Goal: Task Accomplishment & Management: Manage account settings

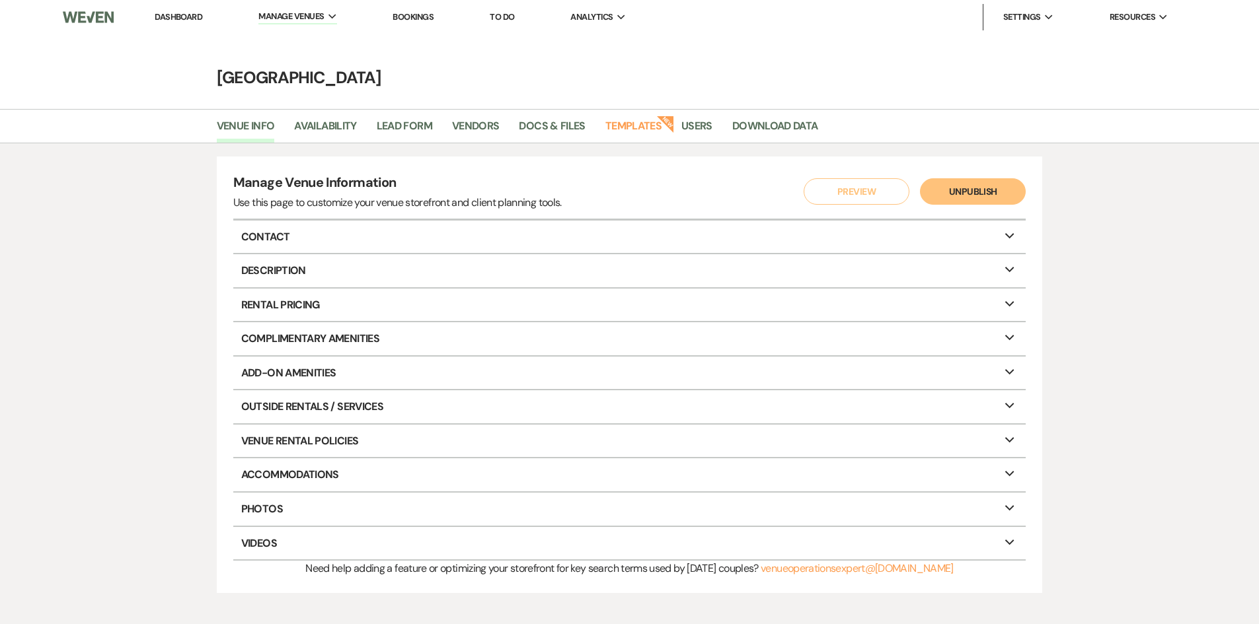
click at [174, 21] on link "Dashboard" at bounding box center [179, 16] width 48 height 11
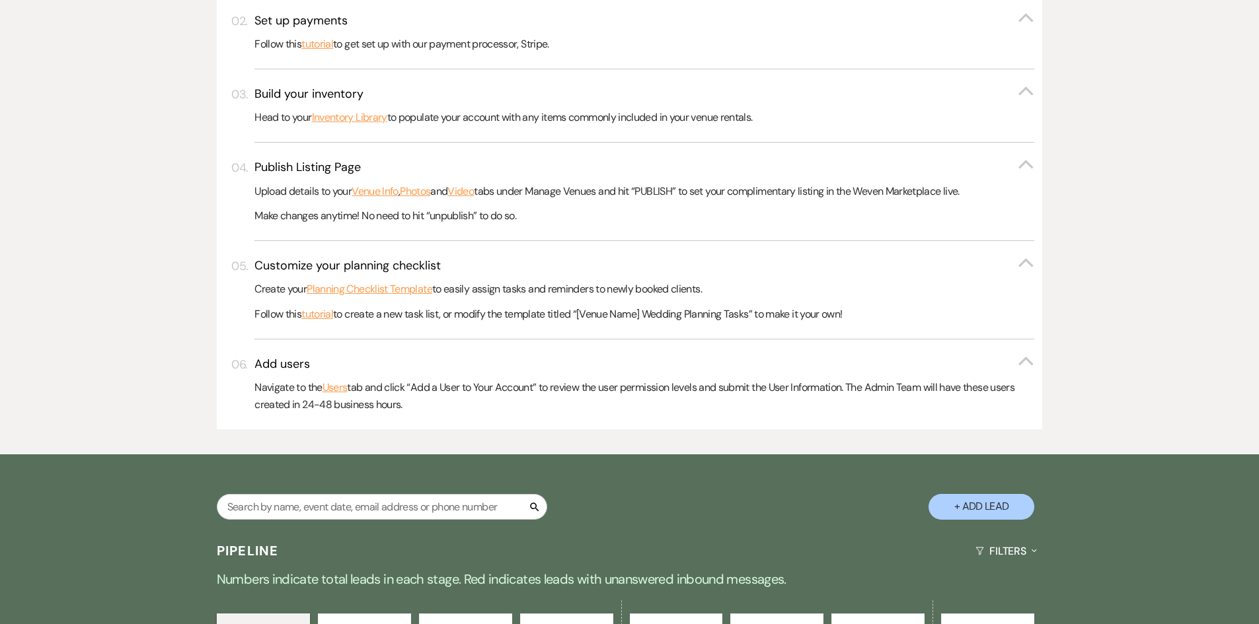
scroll to position [698, 0]
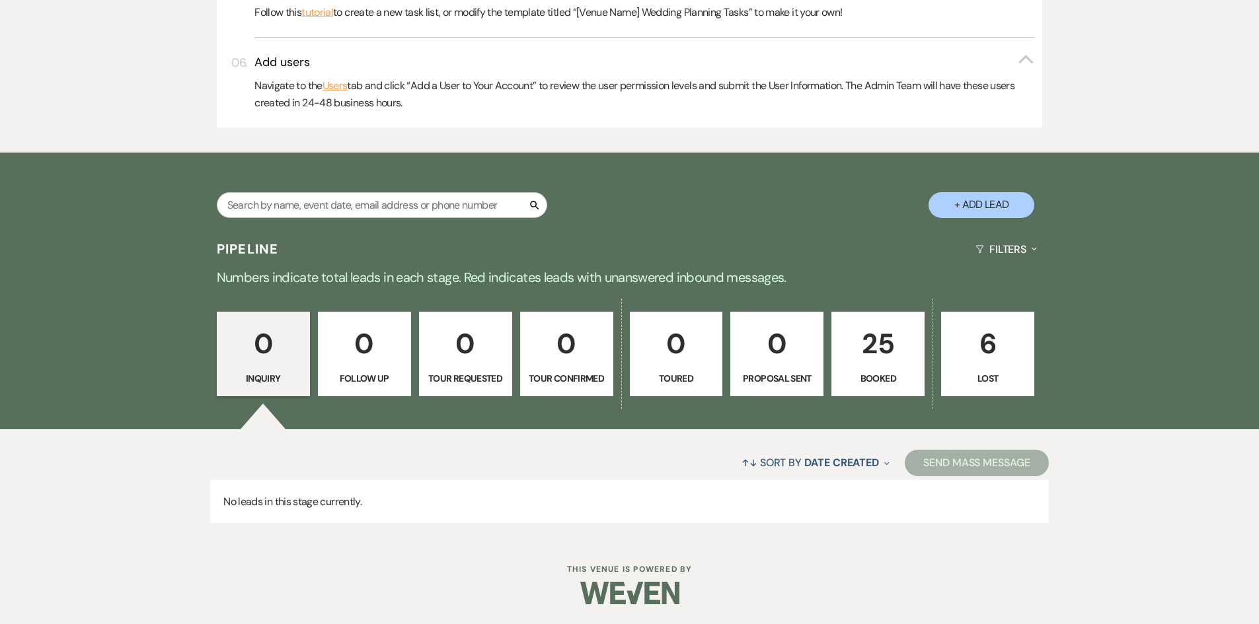
click at [868, 362] on p "25" at bounding box center [878, 344] width 76 height 44
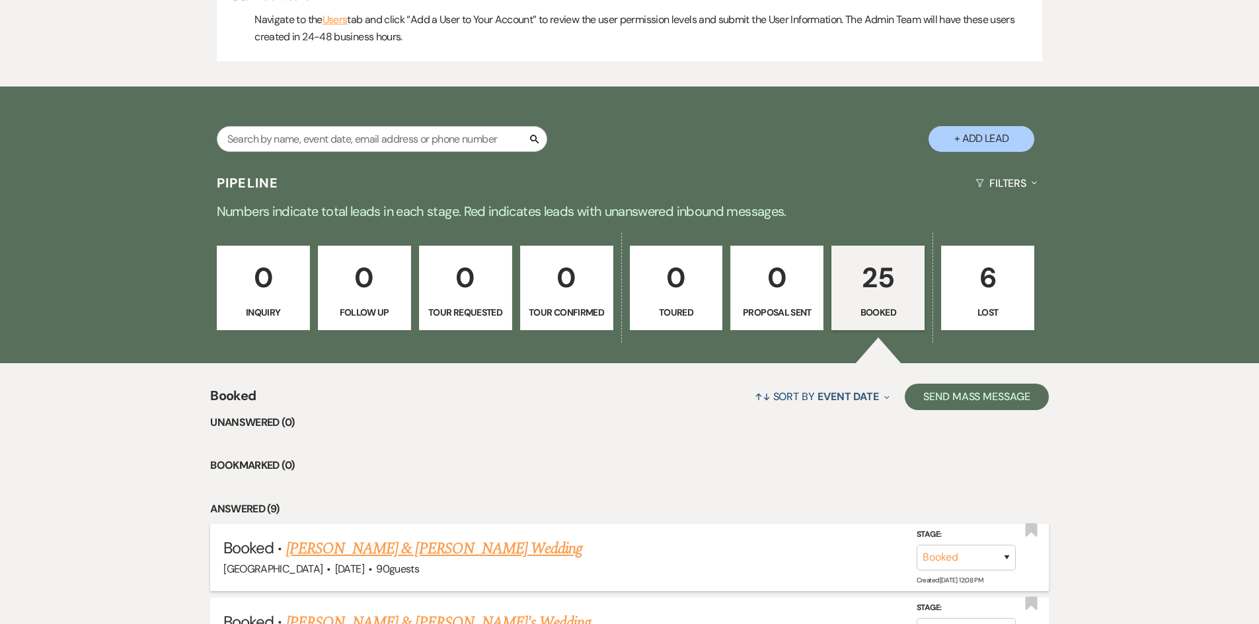
scroll to position [1029, 0]
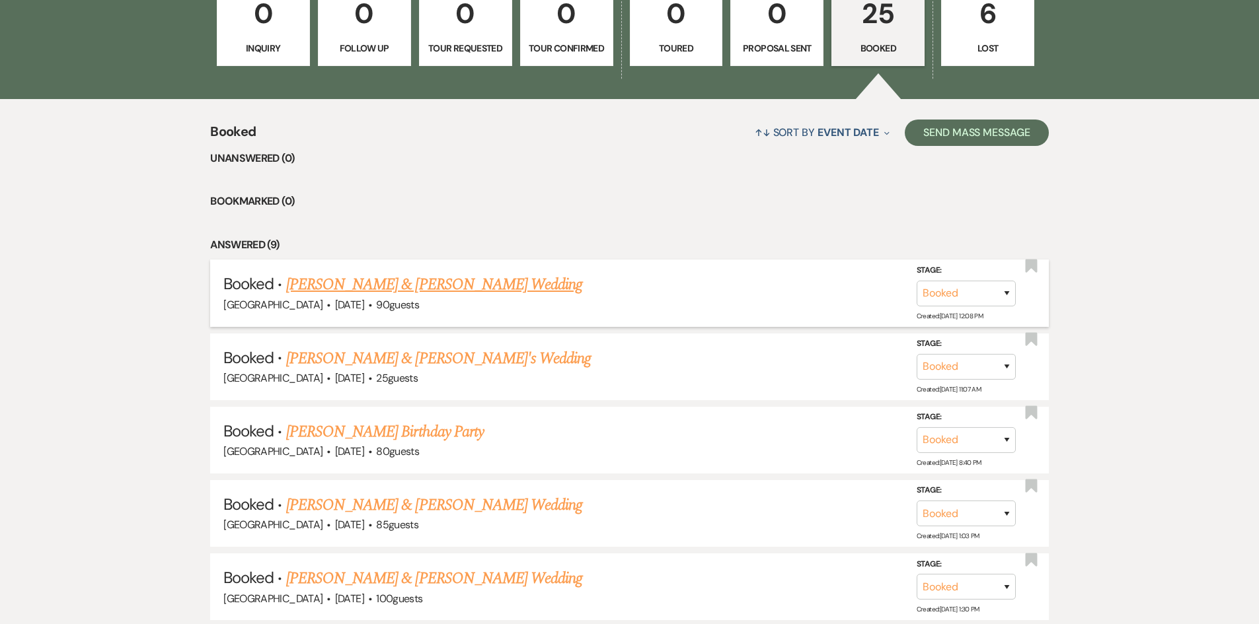
click at [457, 279] on link "[PERSON_NAME] & [PERSON_NAME] Wedding" at bounding box center [434, 285] width 296 height 24
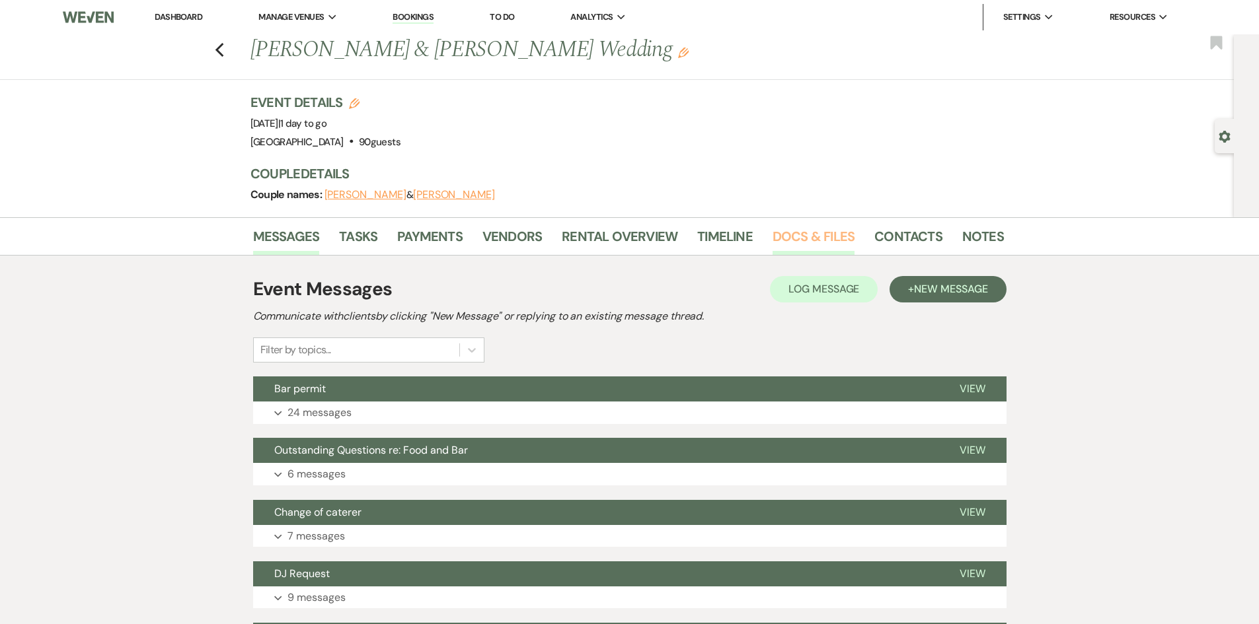
click at [815, 238] on link "Docs & Files" at bounding box center [813, 240] width 82 height 29
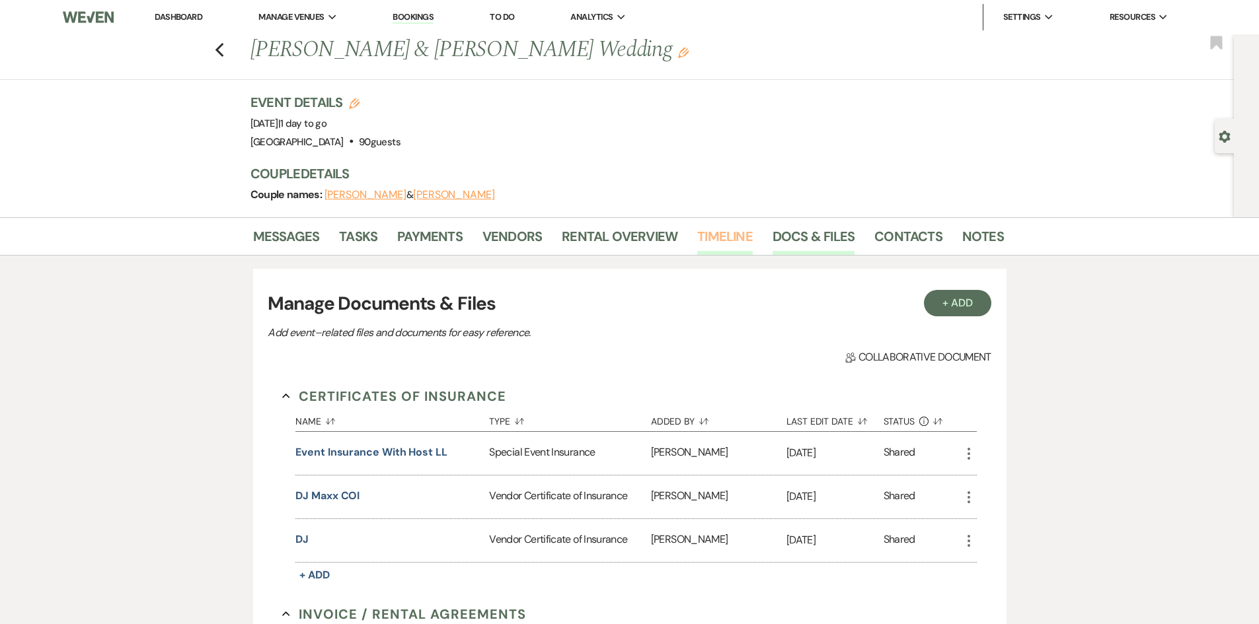
click at [720, 231] on link "Timeline" at bounding box center [724, 240] width 55 height 29
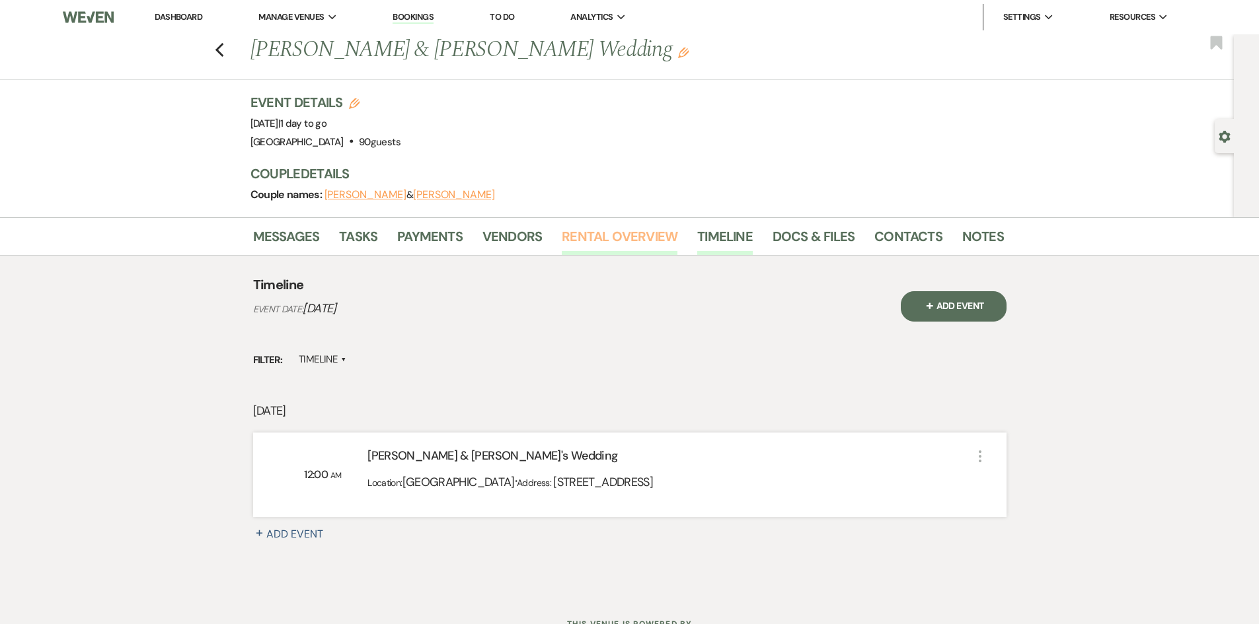
click at [590, 239] on link "Rental Overview" at bounding box center [620, 240] width 116 height 29
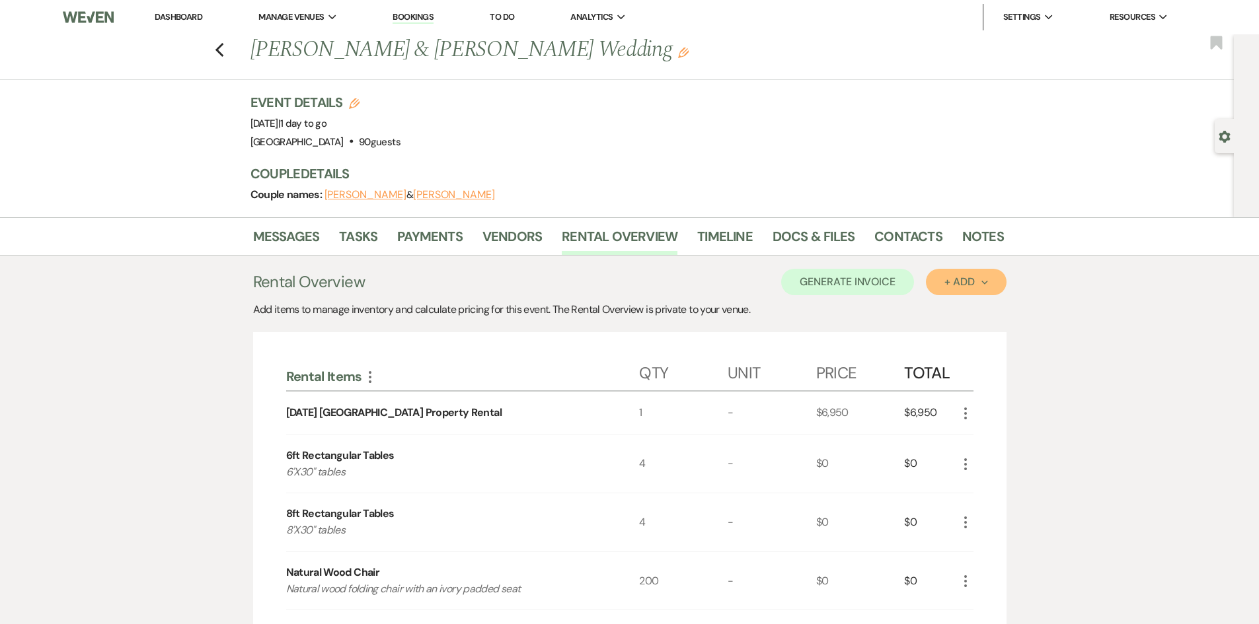
click at [954, 280] on div "+ Add Next" at bounding box center [965, 282] width 43 height 11
click at [947, 309] on button "Item" at bounding box center [959, 312] width 67 height 20
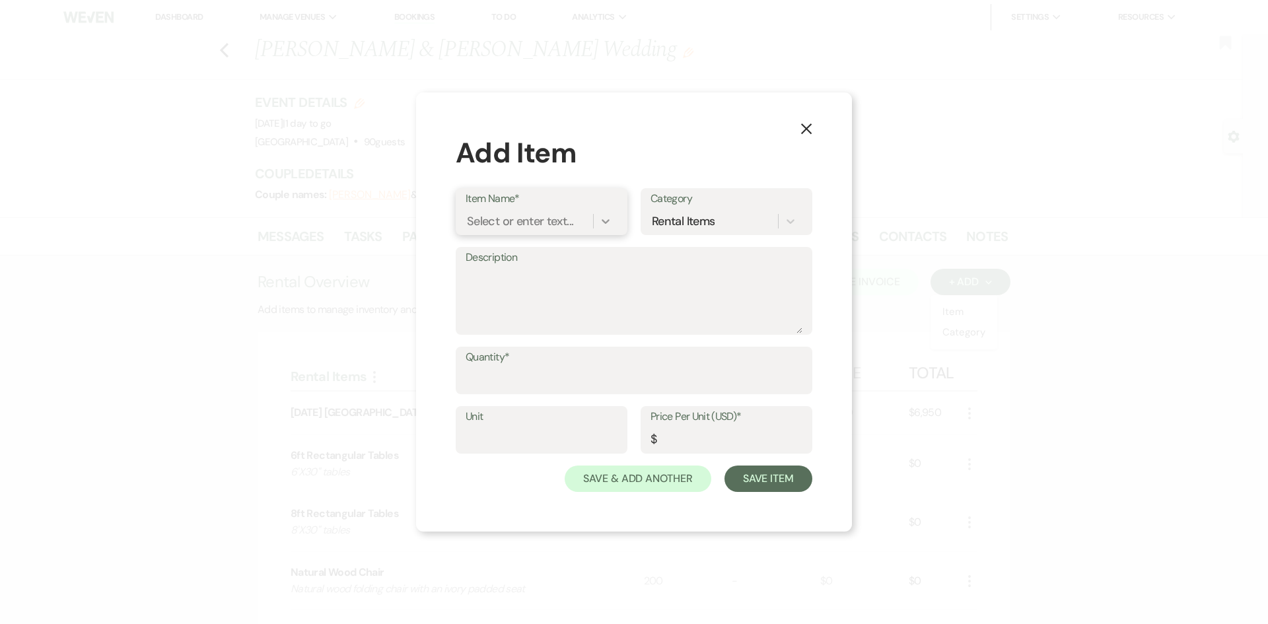
click at [603, 219] on icon at bounding box center [605, 221] width 13 height 13
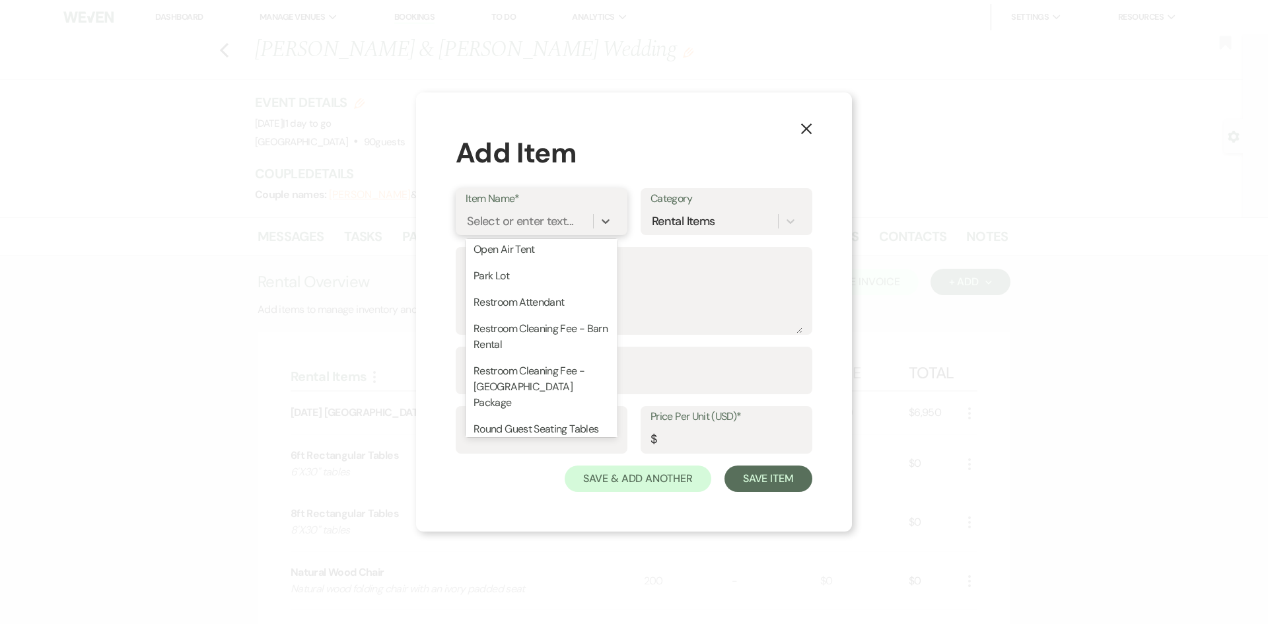
scroll to position [1086, 0]
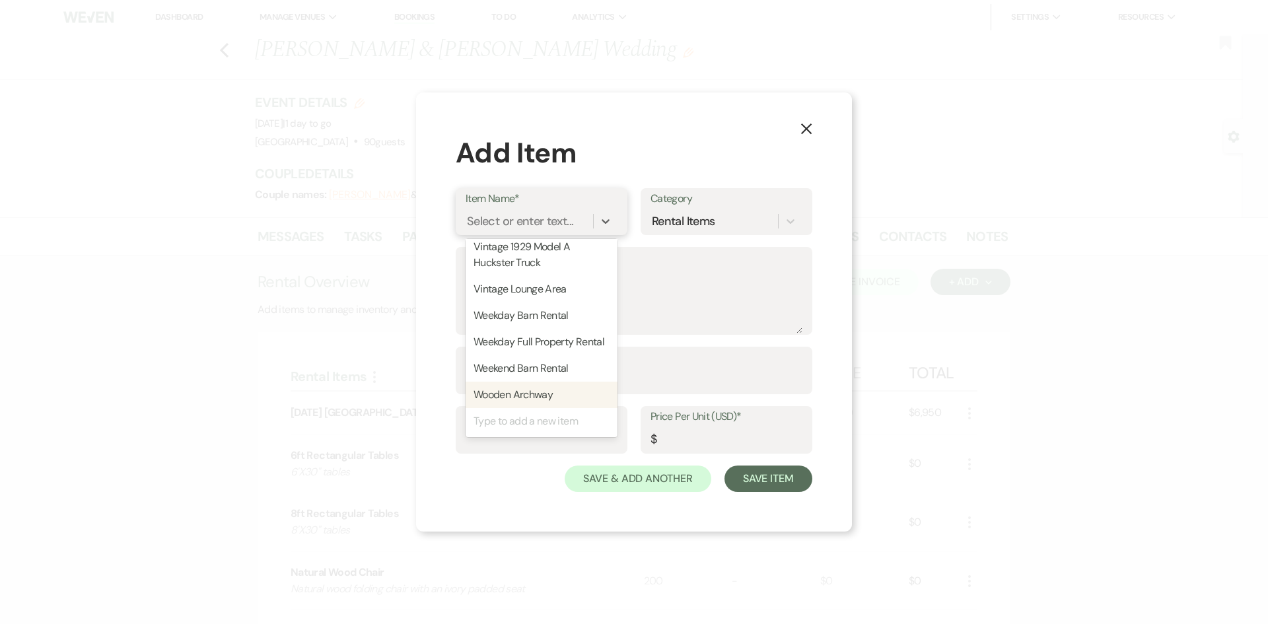
click at [546, 421] on div "Type to add a new item" at bounding box center [542, 421] width 152 height 26
click at [511, 425] on div "Type to add a new item" at bounding box center [542, 421] width 152 height 26
click at [756, 285] on textarea "Description" at bounding box center [634, 301] width 337 height 66
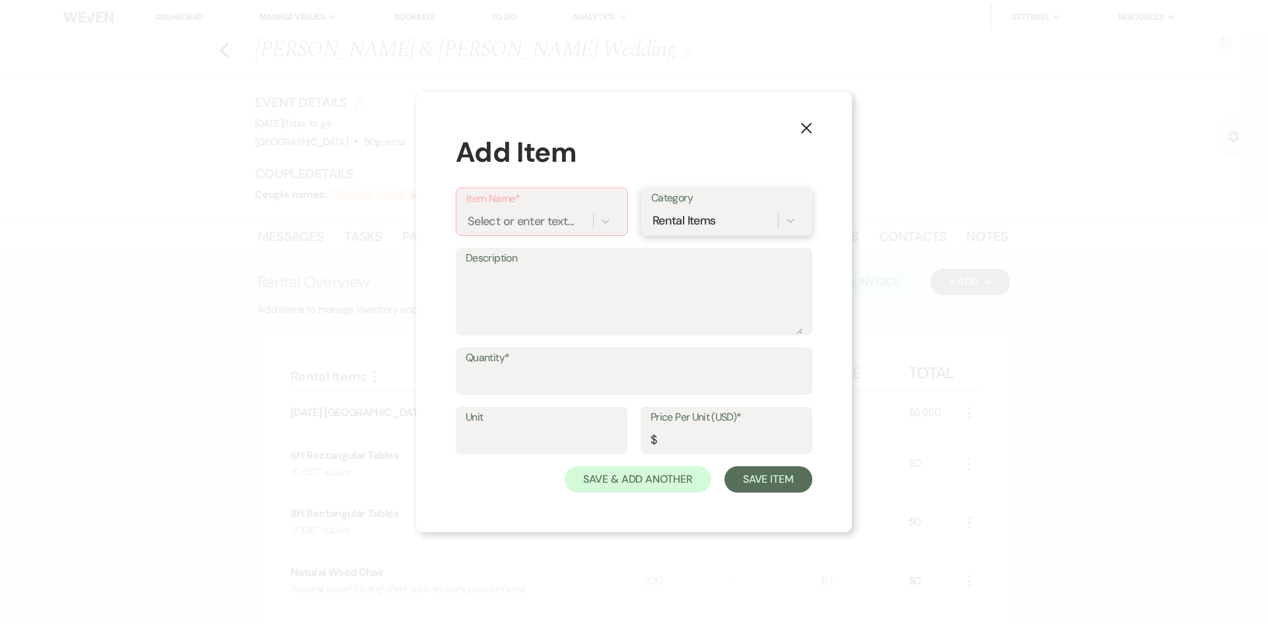
click at [772, 217] on div "Rental Items" at bounding box center [714, 220] width 127 height 23
click at [807, 123] on icon "X" at bounding box center [807, 128] width 12 height 12
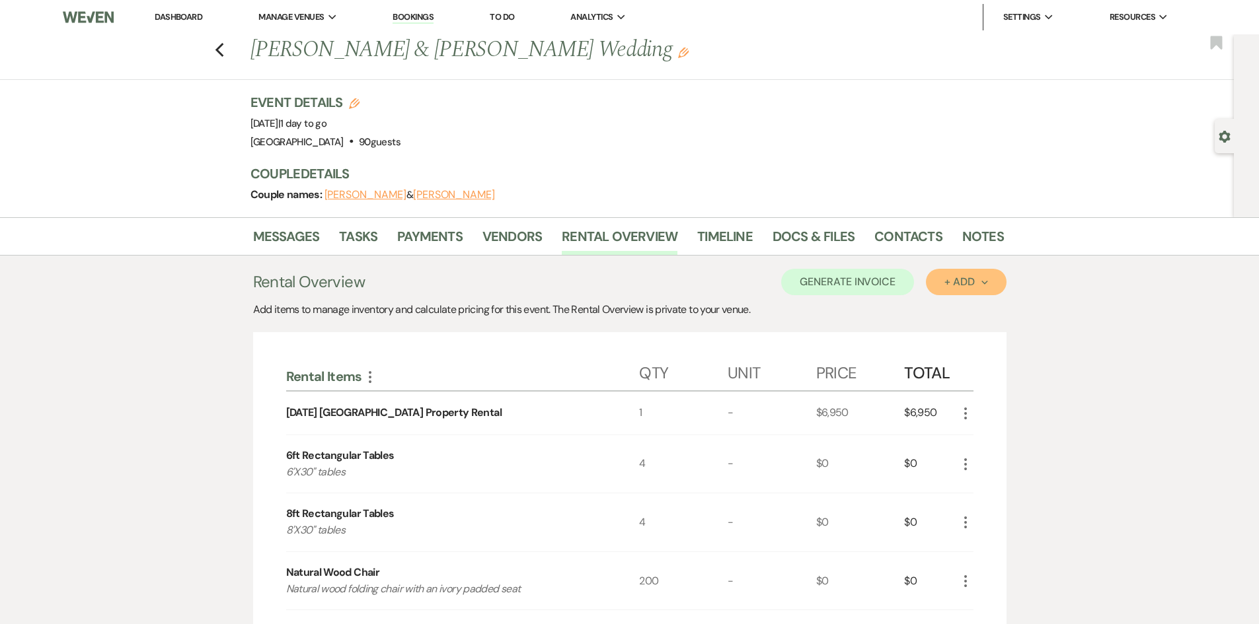
click at [957, 282] on div "+ Add Next" at bounding box center [965, 282] width 43 height 11
click at [955, 330] on button "Category" at bounding box center [960, 332] width 69 height 20
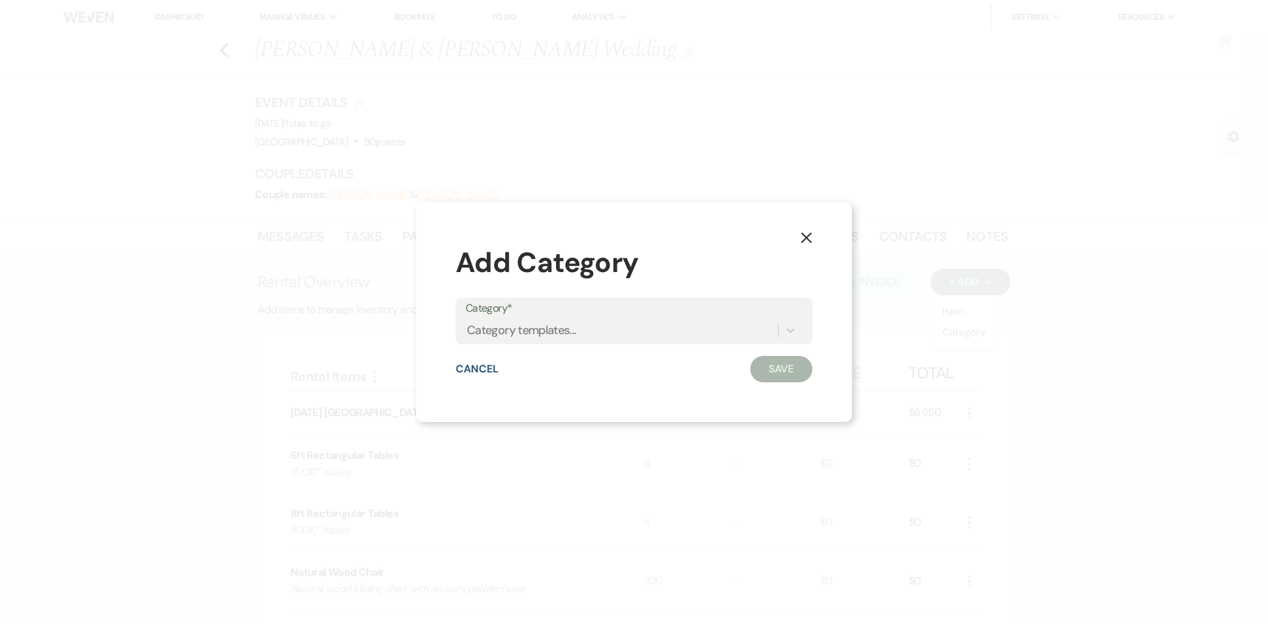
click at [684, 316] on label "Category*" at bounding box center [634, 308] width 337 height 19
click at [468, 322] on input "Category*" at bounding box center [467, 331] width 1 height 18
click at [783, 329] on div at bounding box center [791, 330] width 24 height 24
click at [805, 240] on icon "X" at bounding box center [807, 237] width 12 height 12
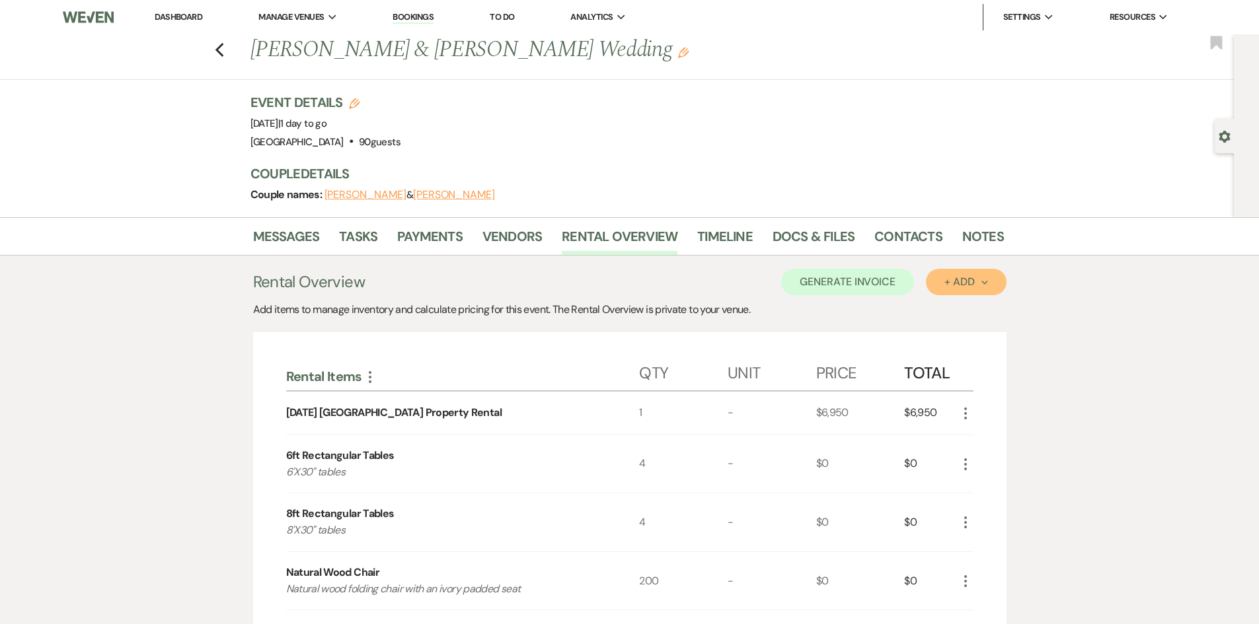
click at [959, 285] on div "+ Add Next" at bounding box center [965, 282] width 43 height 11
click at [951, 312] on button "Item" at bounding box center [959, 312] width 67 height 20
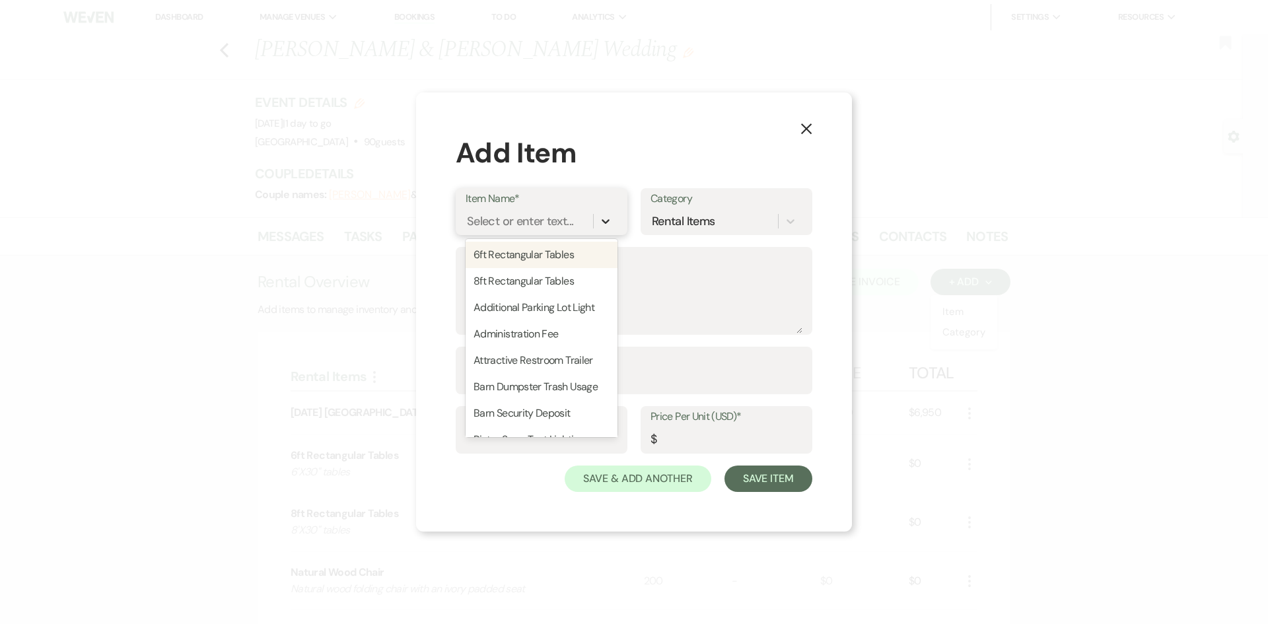
click at [612, 219] on icon at bounding box center [605, 221] width 13 height 13
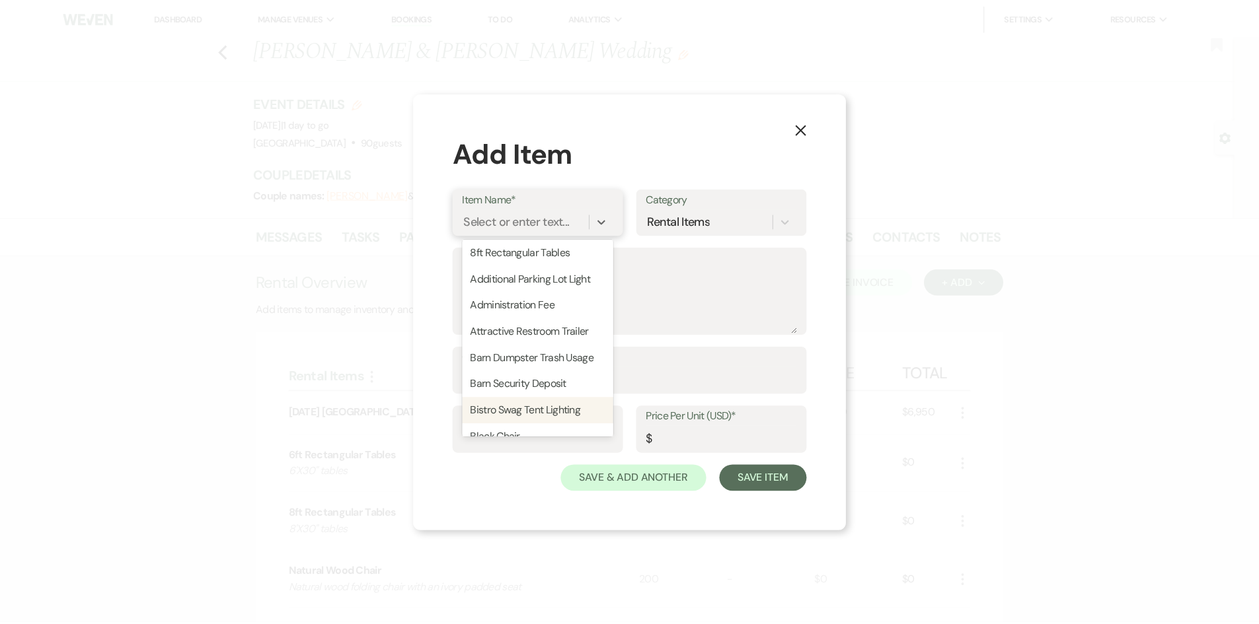
scroll to position [0, 0]
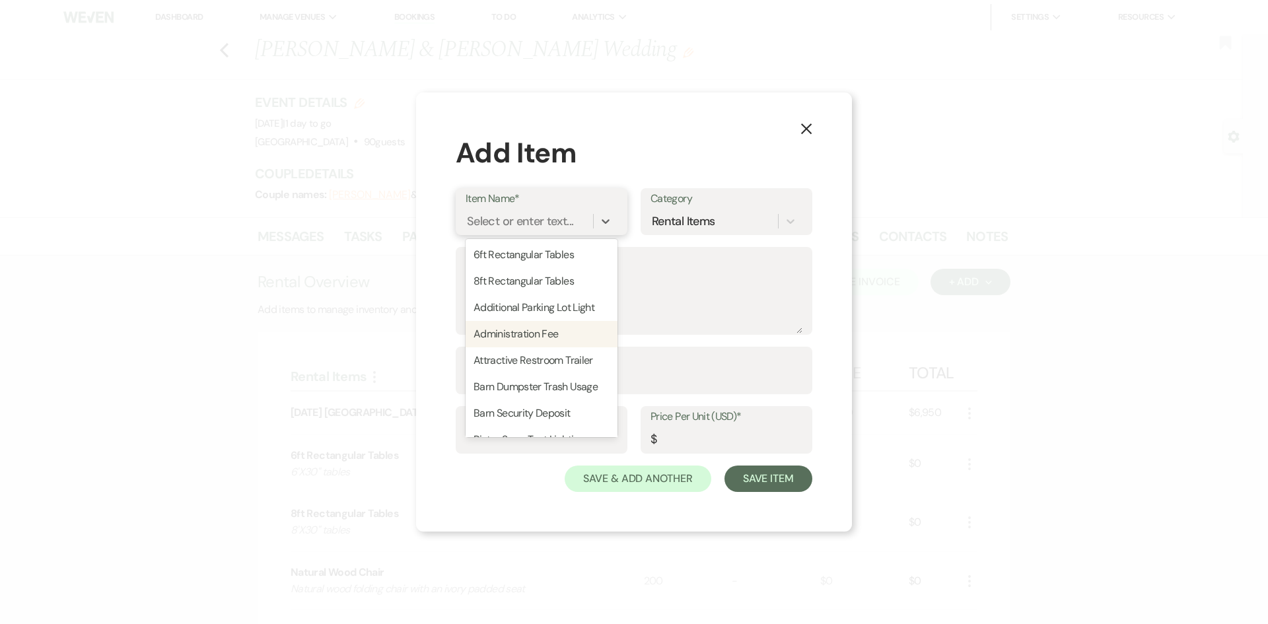
click at [547, 337] on div "Administration Fee" at bounding box center [542, 334] width 152 height 26
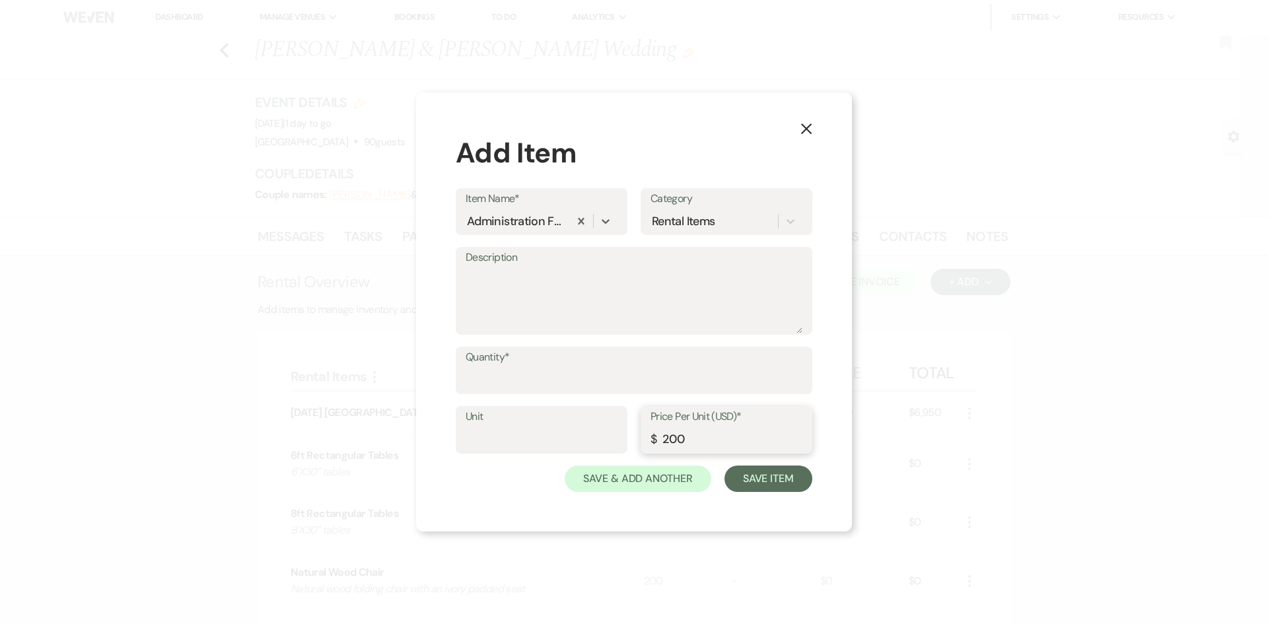
click at [690, 433] on input "200" at bounding box center [727, 440] width 152 height 26
drag, startPoint x: 688, startPoint y: 435, endPoint x: 655, endPoint y: 434, distance: 33.7
click at [657, 434] on div "Price Per Unit (USD)* $ 200" at bounding box center [727, 430] width 172 height 48
type input "260.00"
click at [507, 289] on textarea "Description" at bounding box center [634, 301] width 337 height 66
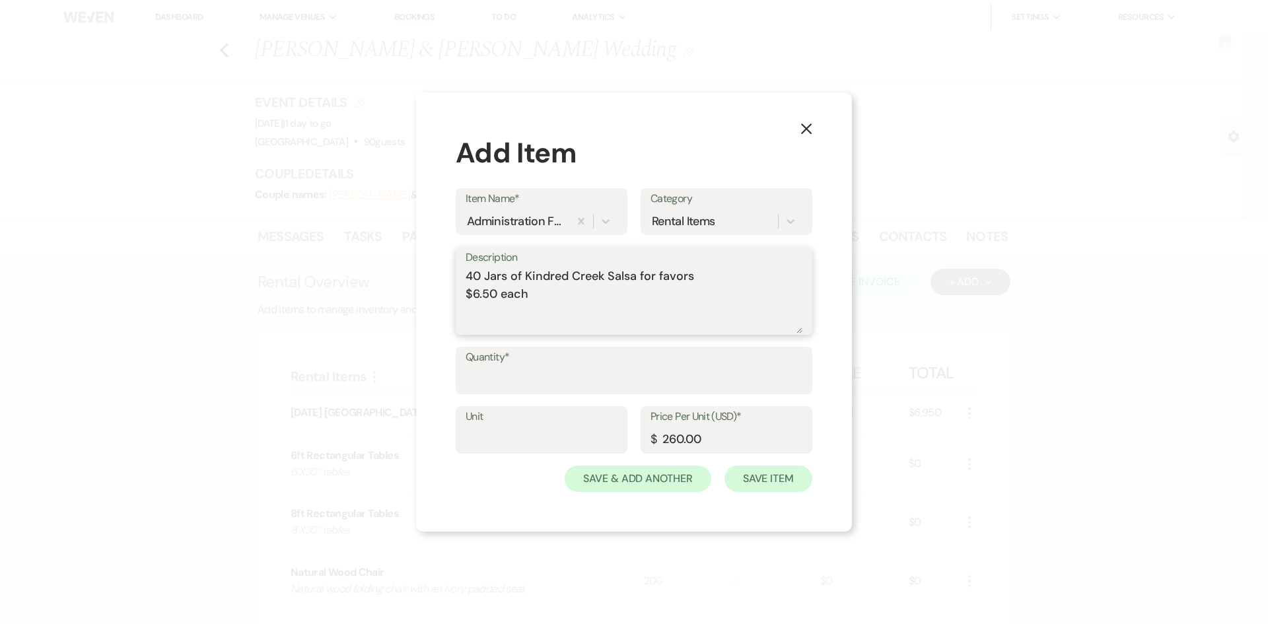
type textarea "40 Jars of Kindred Creek Salsa for favors $6.50 each"
click at [773, 474] on button "Save Item" at bounding box center [769, 479] width 88 height 26
click at [562, 365] on label "Quantity*" at bounding box center [634, 357] width 336 height 19
click at [562, 367] on input "Quantity*" at bounding box center [634, 380] width 336 height 26
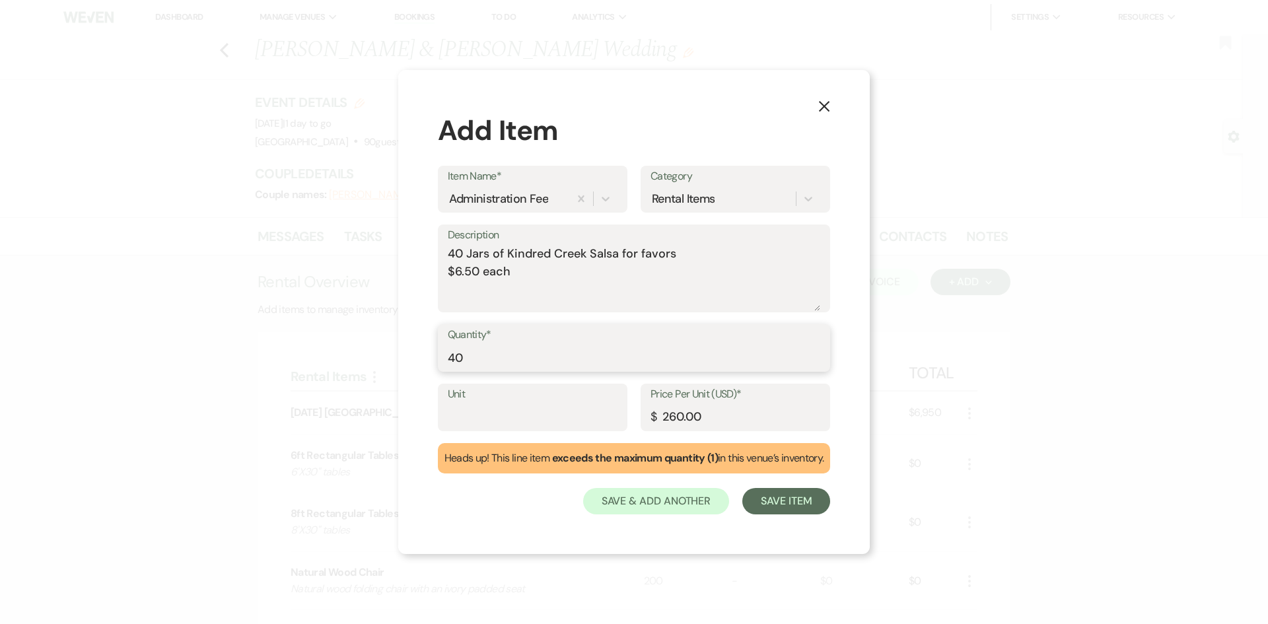
type input "40"
drag, startPoint x: 723, startPoint y: 425, endPoint x: 559, endPoint y: 421, distance: 163.9
click at [559, 421] on div "Unit Price Per Unit (USD)* $ 260.00" at bounding box center [634, 413] width 393 height 59
type input "6.50"
click at [643, 344] on label "Quantity*" at bounding box center [634, 335] width 373 height 19
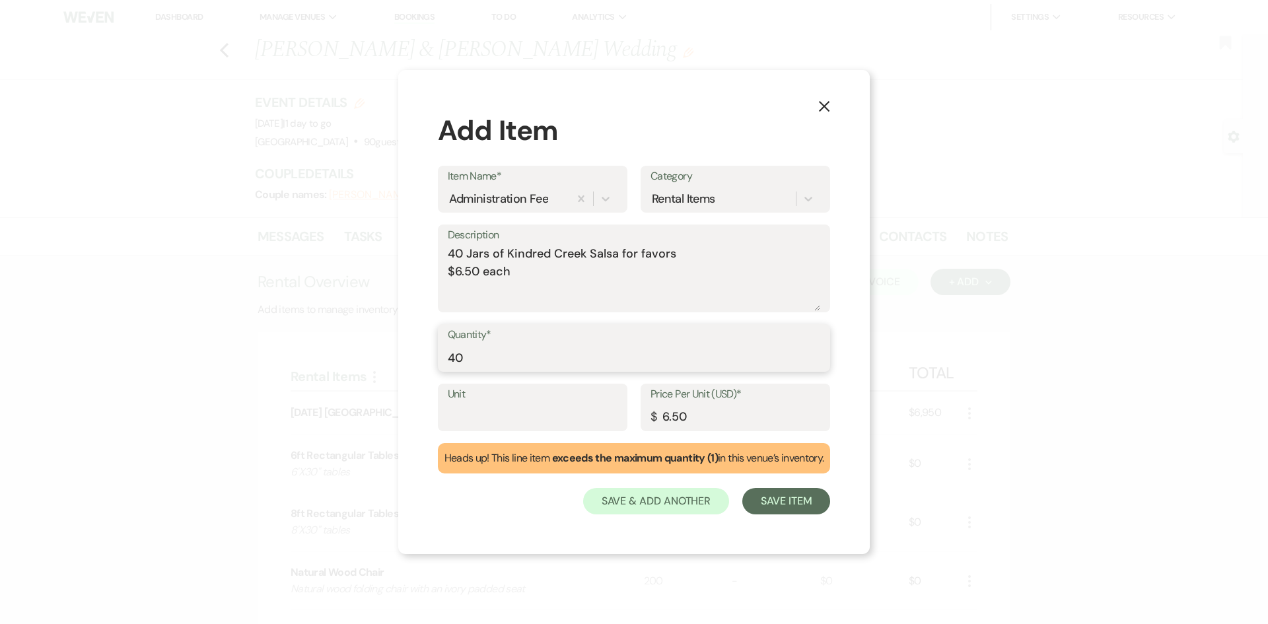
click at [643, 345] on input "40" at bounding box center [634, 358] width 373 height 26
click at [553, 366] on input "40" at bounding box center [634, 358] width 373 height 26
drag, startPoint x: 375, startPoint y: 336, endPoint x: 337, endPoint y: 326, distance: 38.8
click at [342, 328] on div "X Add Item Item Name* Administration Fee Category Rental Items Description 40 J…" at bounding box center [634, 312] width 1268 height 624
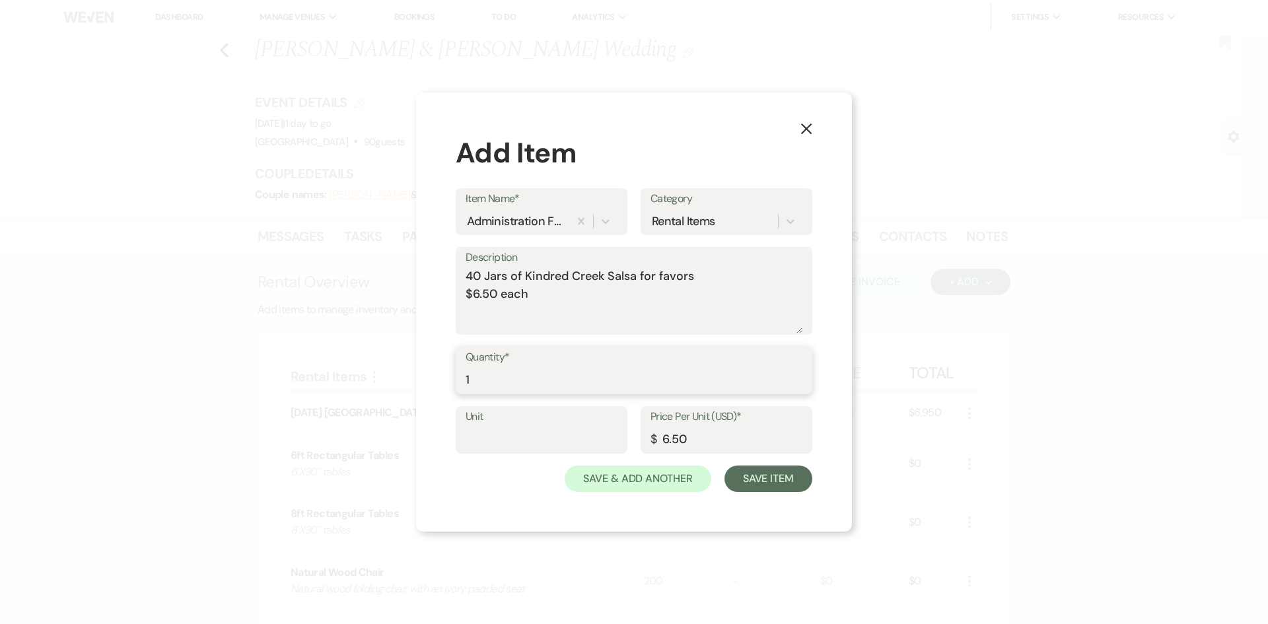
type input "1"
drag, startPoint x: 727, startPoint y: 452, endPoint x: 689, endPoint y: 434, distance: 41.7
click at [695, 437] on input "6.50" at bounding box center [727, 440] width 152 height 26
drag, startPoint x: 690, startPoint y: 433, endPoint x: 504, endPoint y: 418, distance: 186.9
click at [566, 427] on div "Unit Price Per Unit (USD)* $ 6.50" at bounding box center [634, 435] width 357 height 59
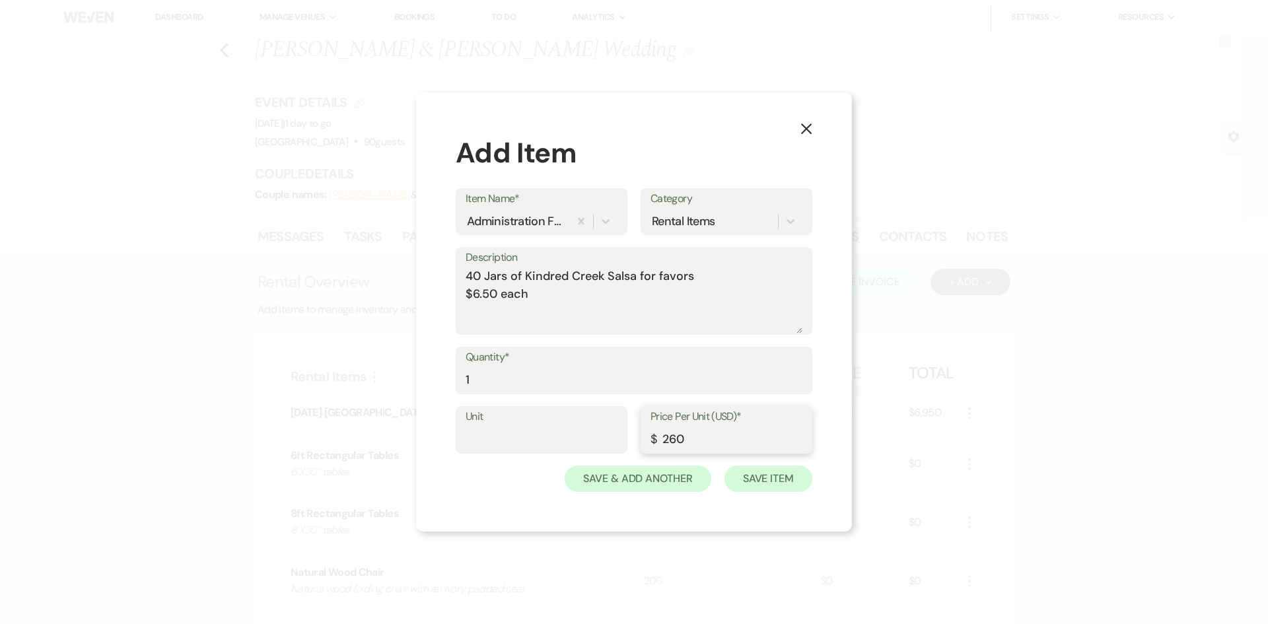
type input "260"
click at [776, 480] on button "Save Item" at bounding box center [769, 479] width 88 height 26
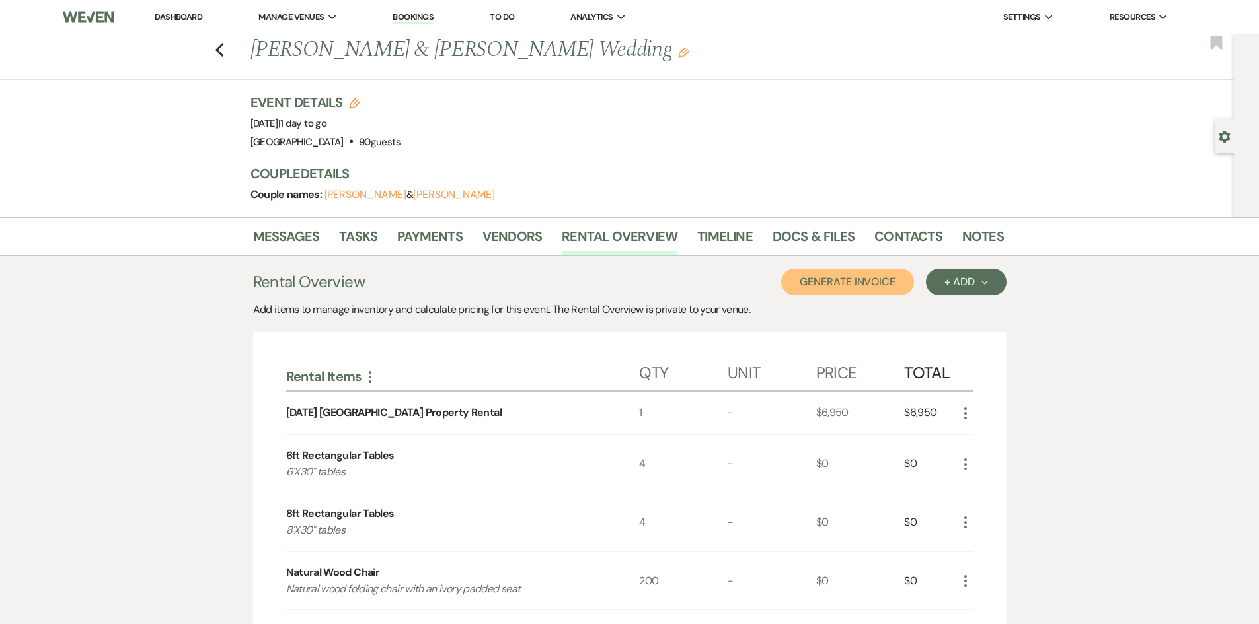
click at [868, 289] on button "Generate Invoice" at bounding box center [847, 282] width 133 height 26
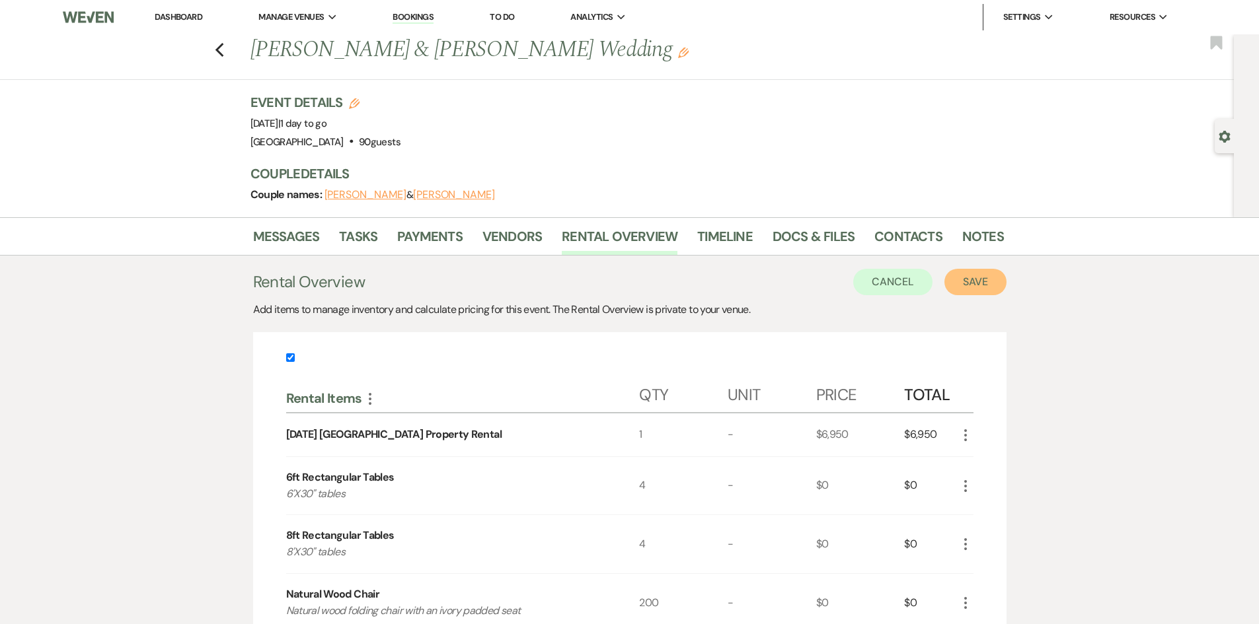
click at [970, 274] on button "Save" at bounding box center [975, 282] width 62 height 26
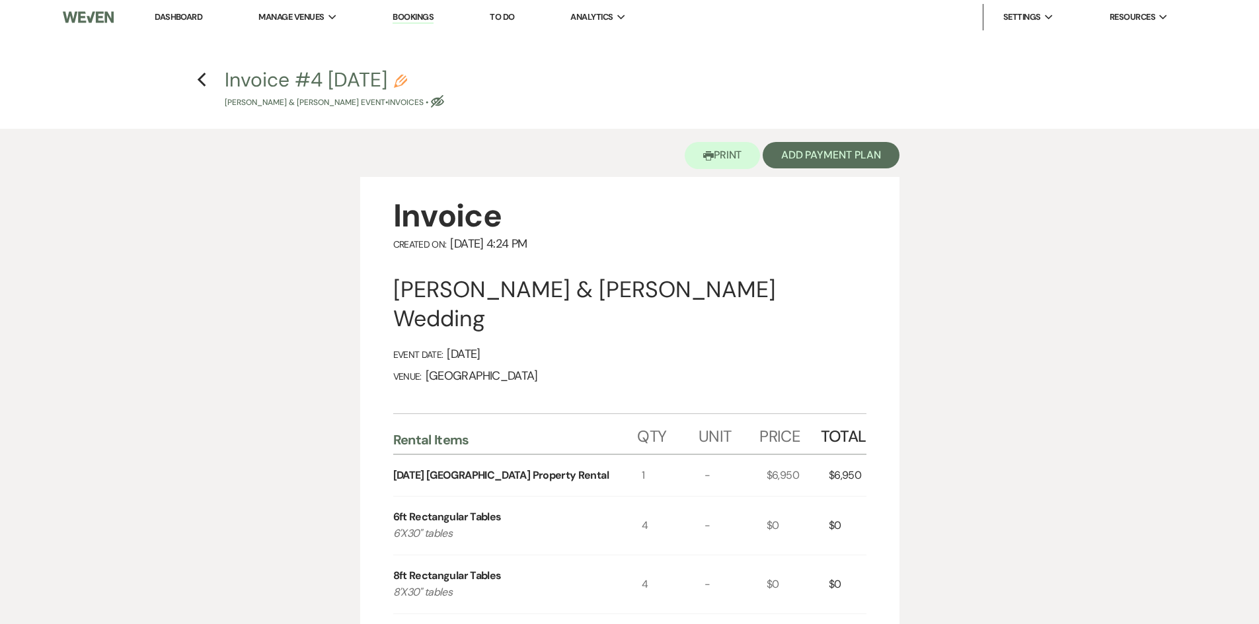
click at [441, 103] on use "button" at bounding box center [437, 101] width 13 height 13
select select "22"
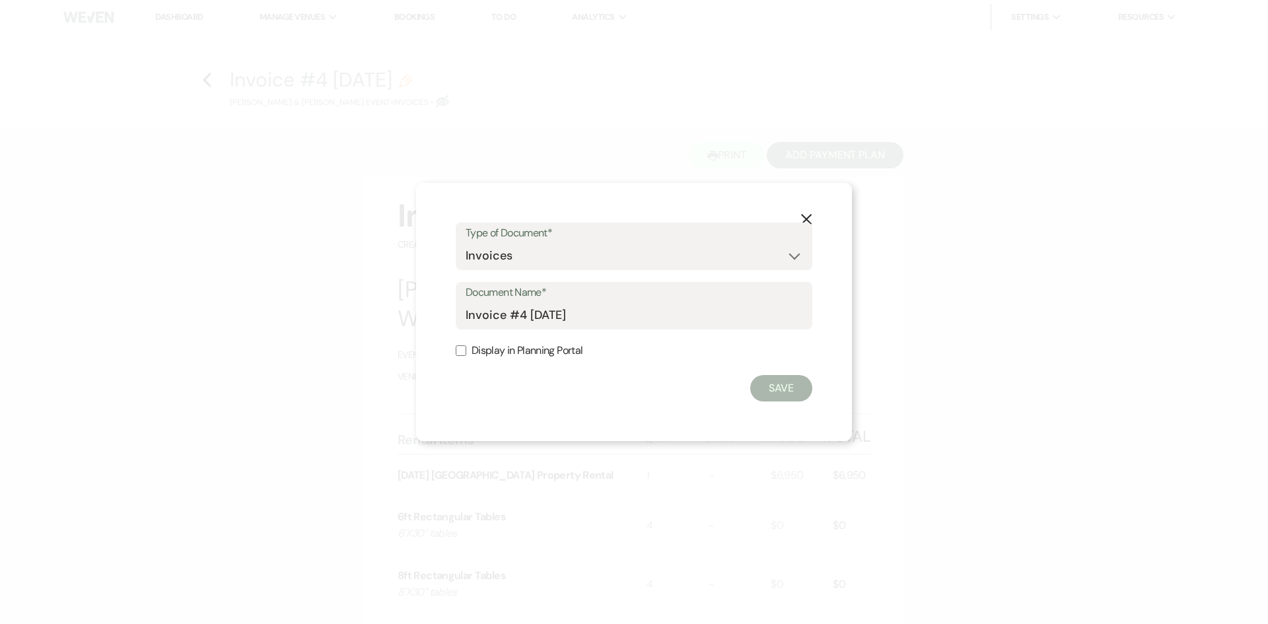
click at [461, 351] on input "Display in Planning Portal" at bounding box center [461, 351] width 11 height 11
checkbox input "true"
click at [794, 383] on button "Save" at bounding box center [781, 388] width 62 height 26
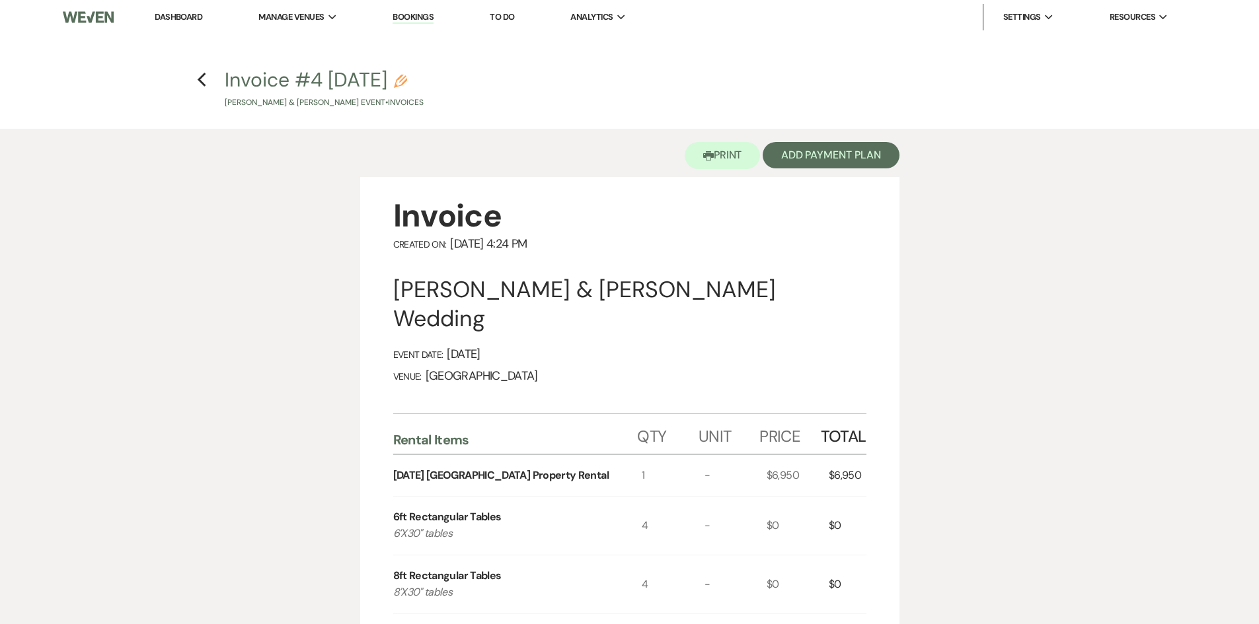
click at [207, 87] on h4 "Previous Invoice #4 [DATE] Pencil [PERSON_NAME] & [PERSON_NAME] Event • Invoices" at bounding box center [629, 87] width 951 height 43
click at [202, 83] on use "button" at bounding box center [202, 80] width 9 height 15
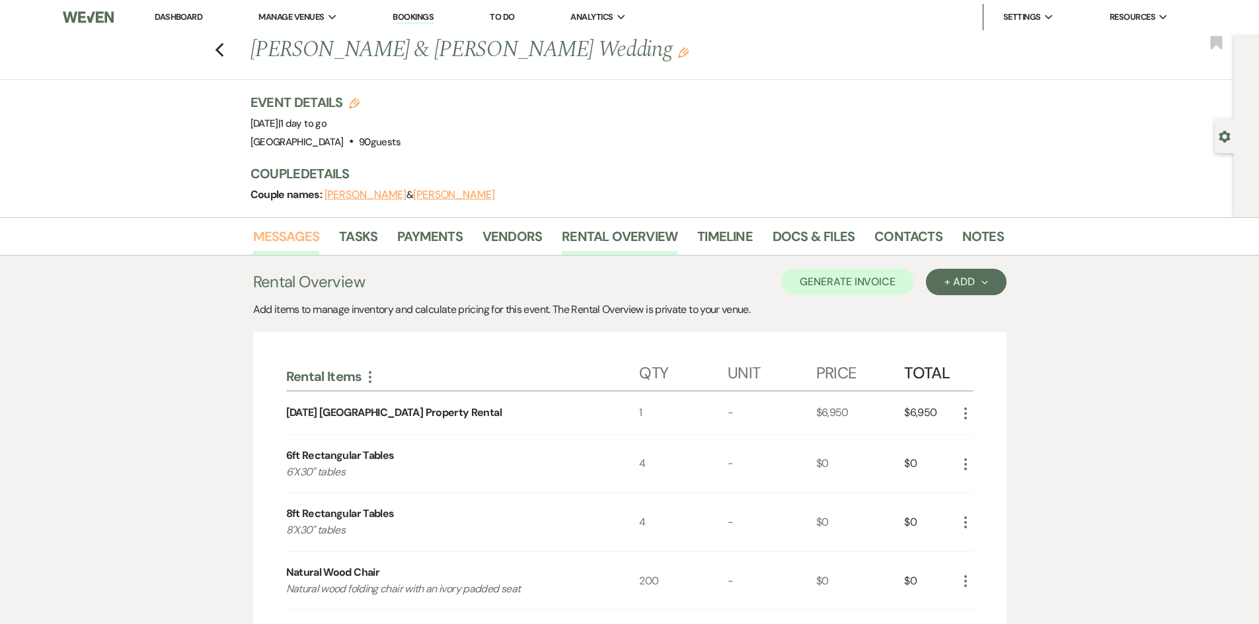
click at [288, 241] on link "Messages" at bounding box center [286, 240] width 67 height 29
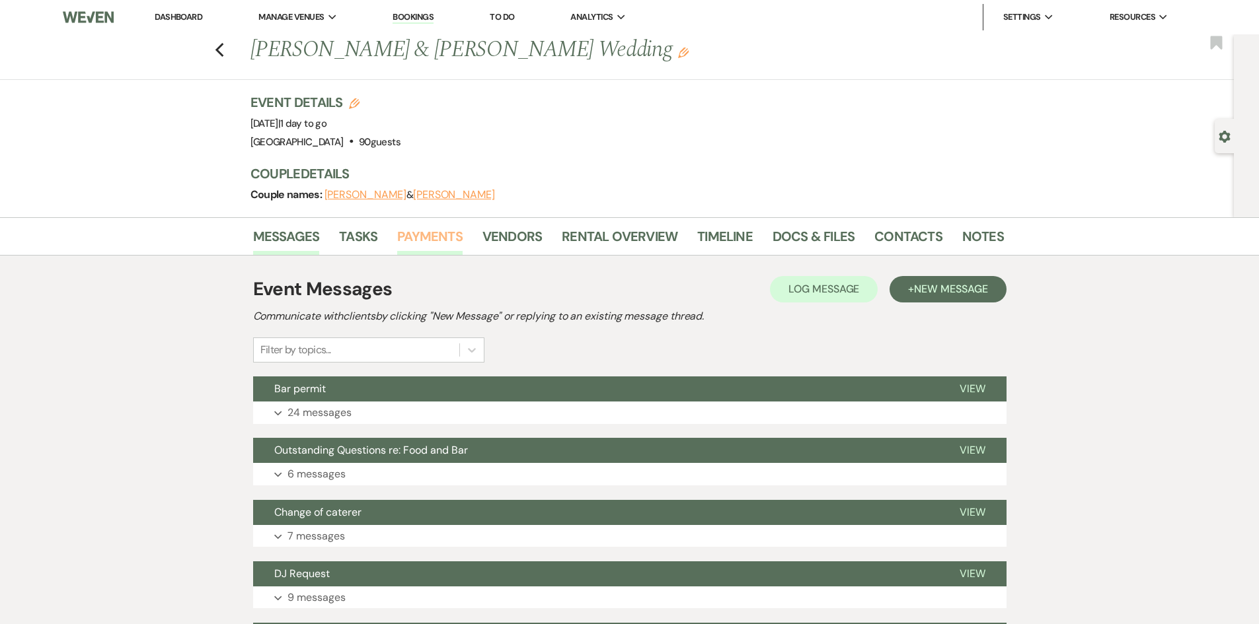
click at [416, 232] on link "Payments" at bounding box center [429, 240] width 65 height 29
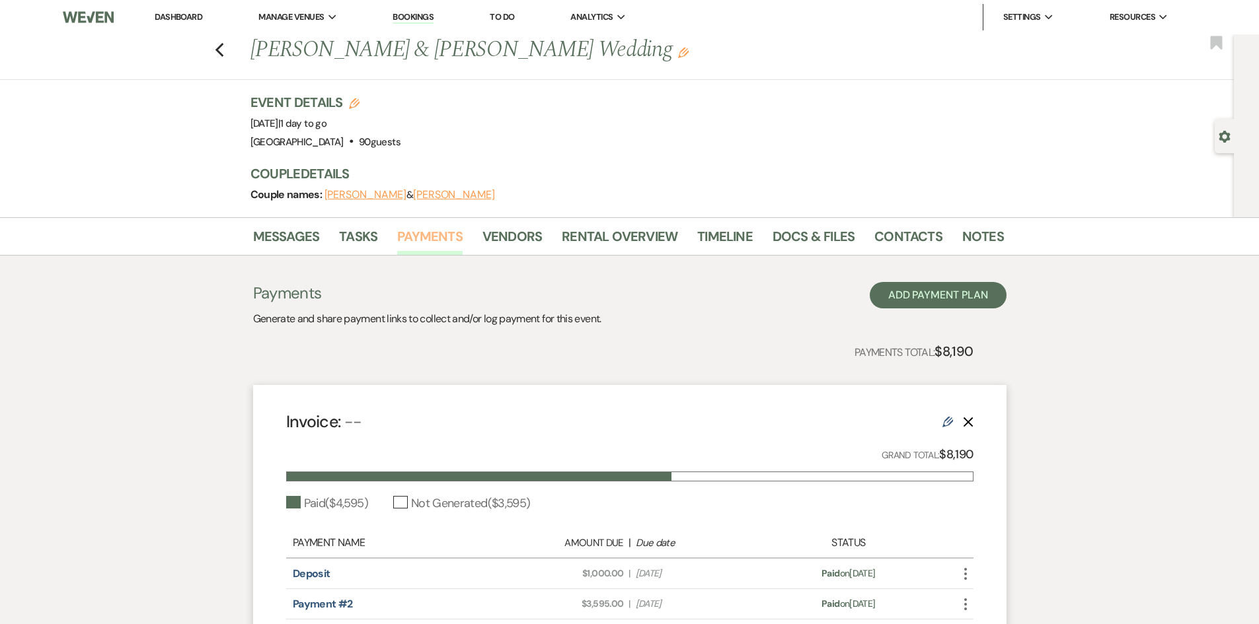
scroll to position [155, 0]
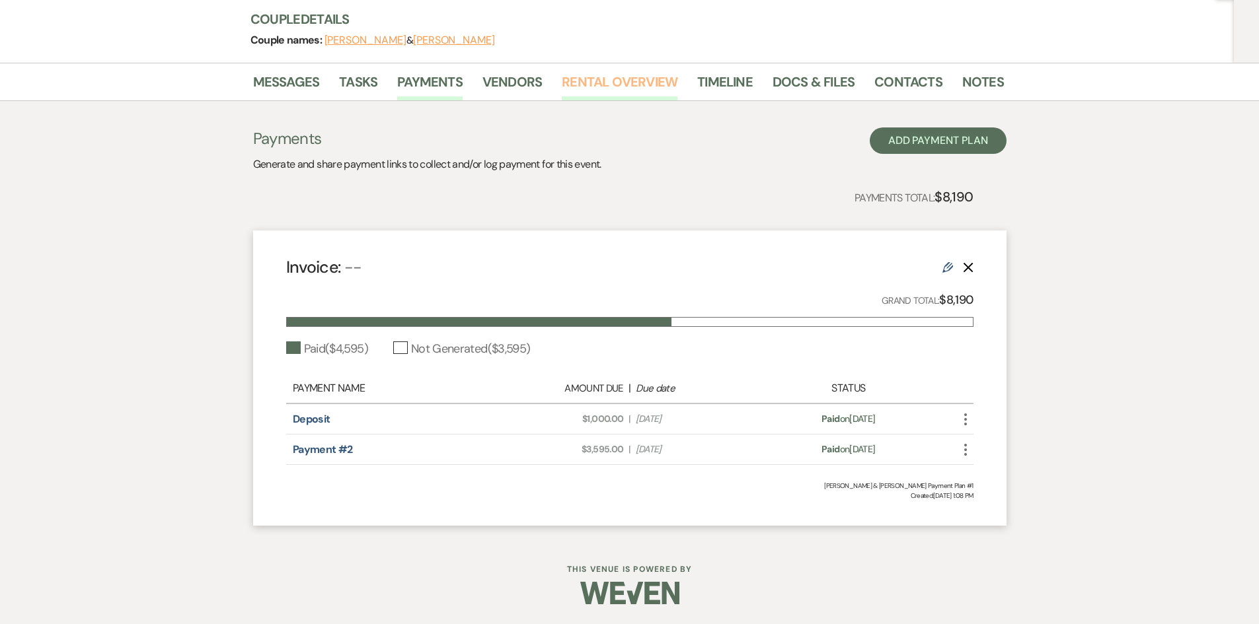
click at [611, 92] on link "Rental Overview" at bounding box center [620, 85] width 116 height 29
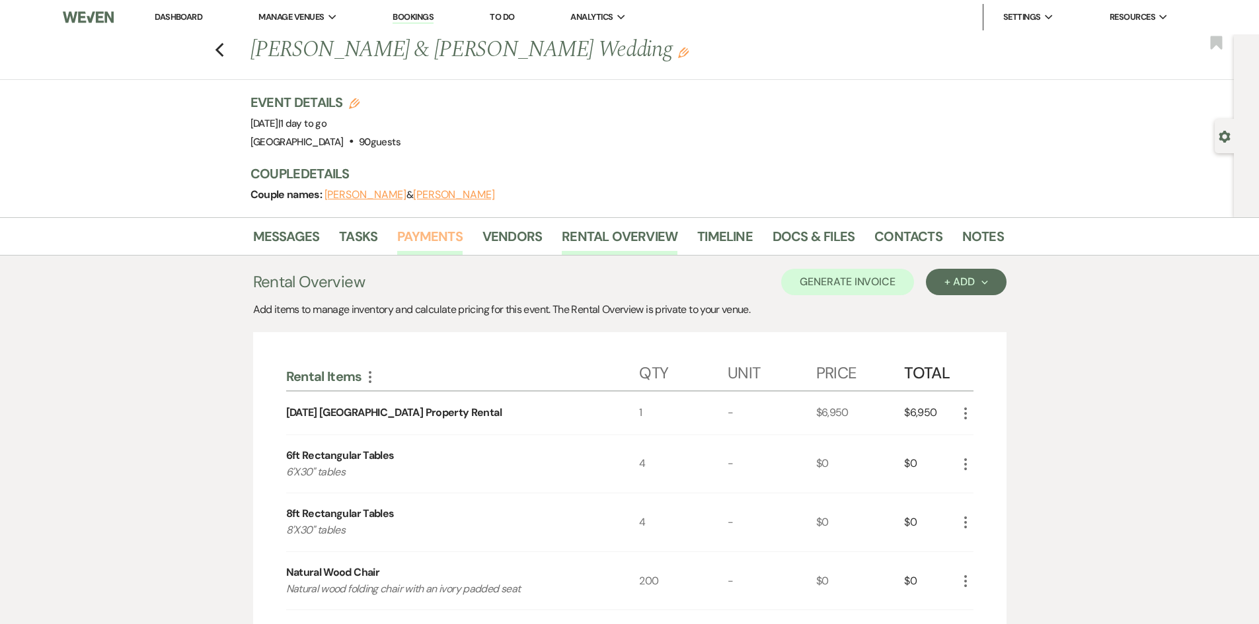
click at [455, 233] on link "Payments" at bounding box center [429, 240] width 65 height 29
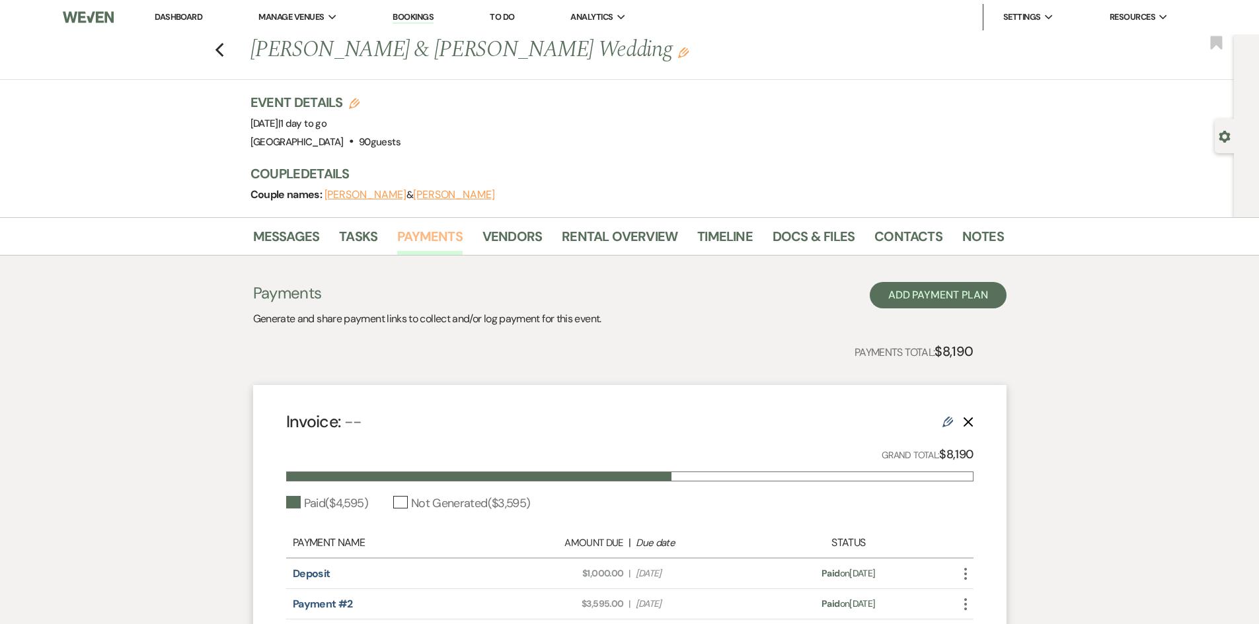
scroll to position [66, 0]
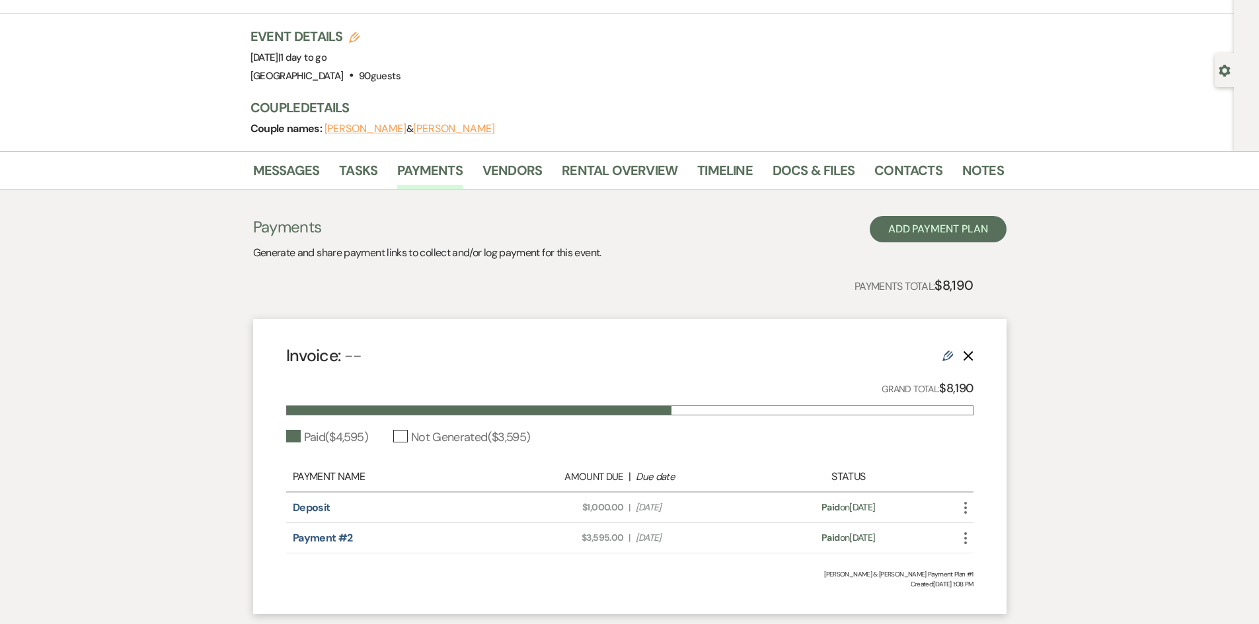
click at [947, 356] on use at bounding box center [947, 356] width 11 height 11
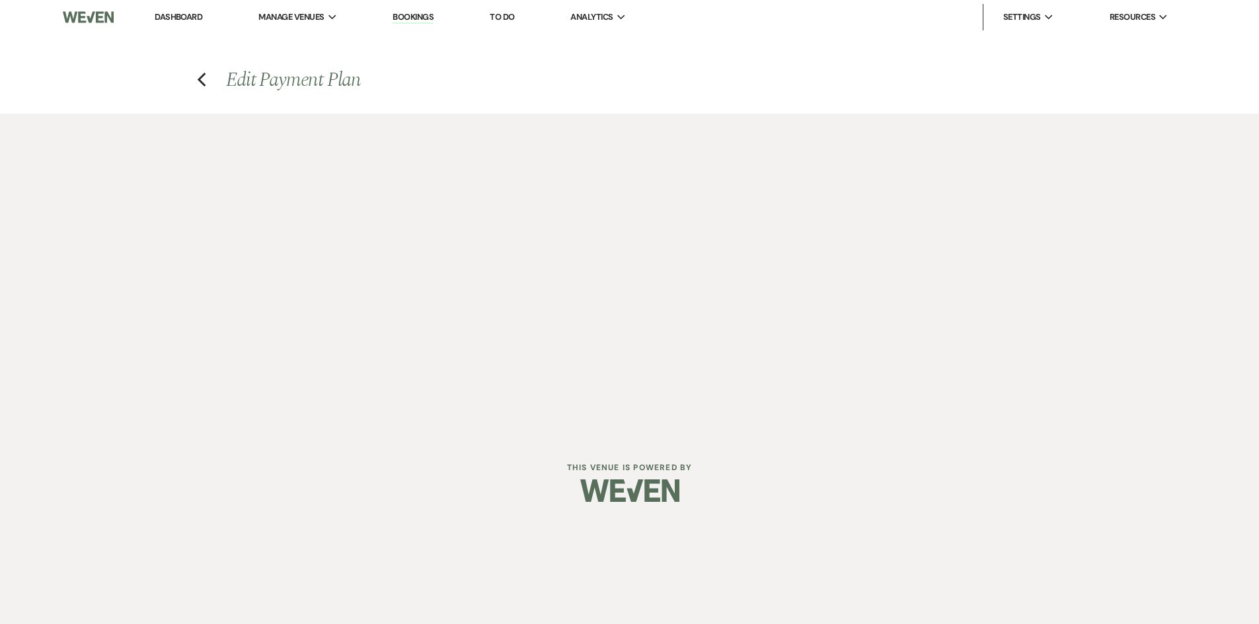
select select "1"
select select "true"
select select "1"
select select "true"
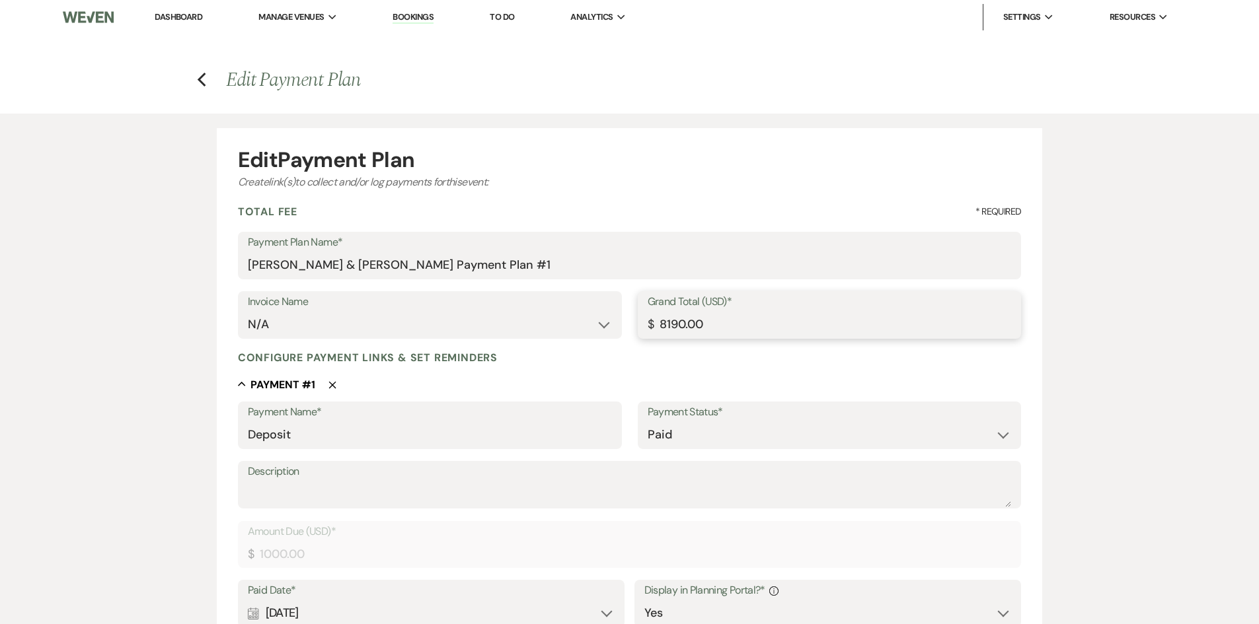
click at [706, 319] on input "8190.00" at bounding box center [829, 325] width 364 height 26
drag, startPoint x: 708, startPoint y: 322, endPoint x: 667, endPoint y: 318, distance: 41.9
click at [667, 318] on input "8190.00" at bounding box center [829, 325] width 364 height 26
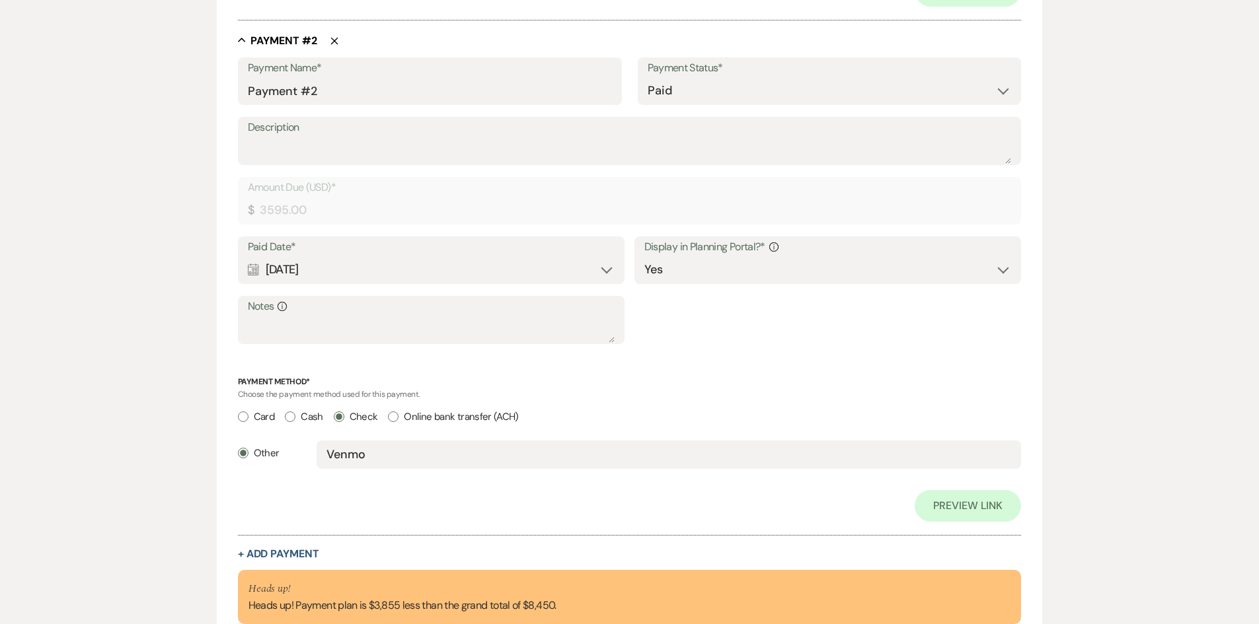
scroll to position [1006, 0]
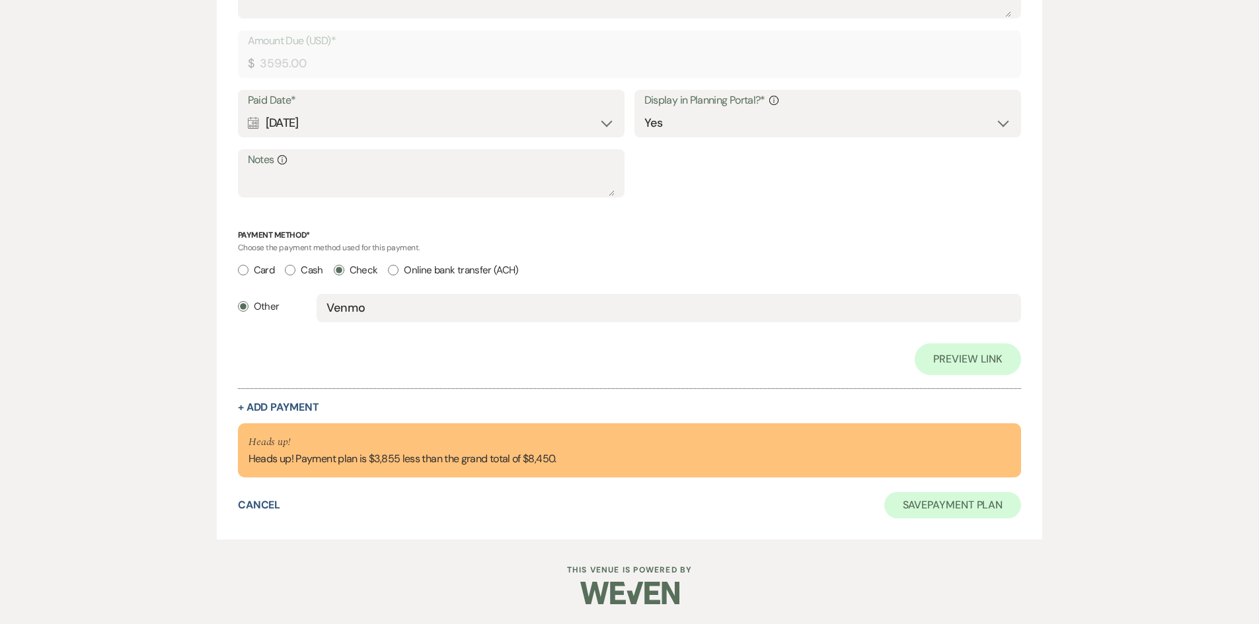
type input "8450.00"
click at [965, 503] on button "Save Payment Plan" at bounding box center [952, 505] width 137 height 26
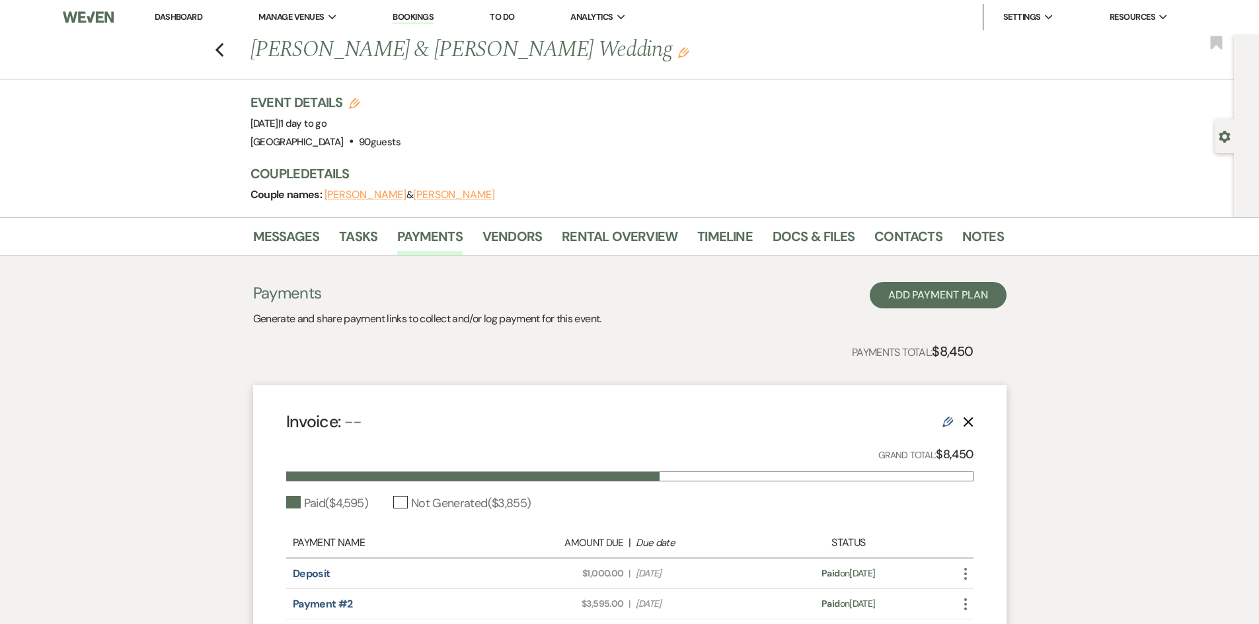
click at [186, 17] on link "Dashboard" at bounding box center [179, 16] width 48 height 11
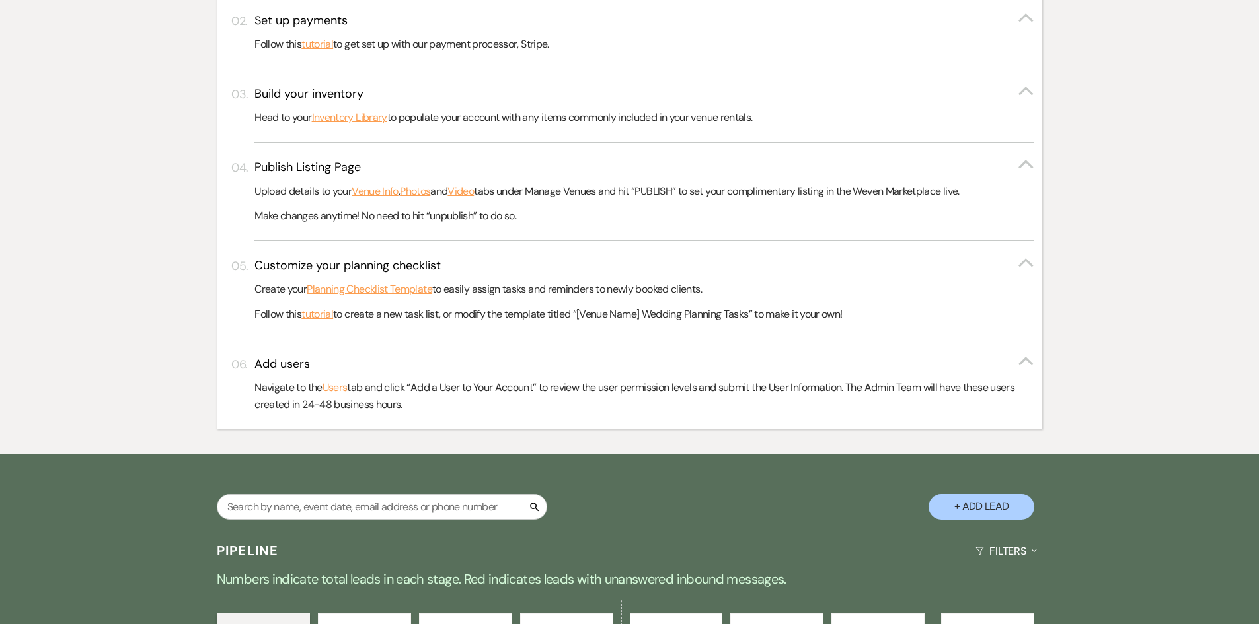
scroll to position [698, 0]
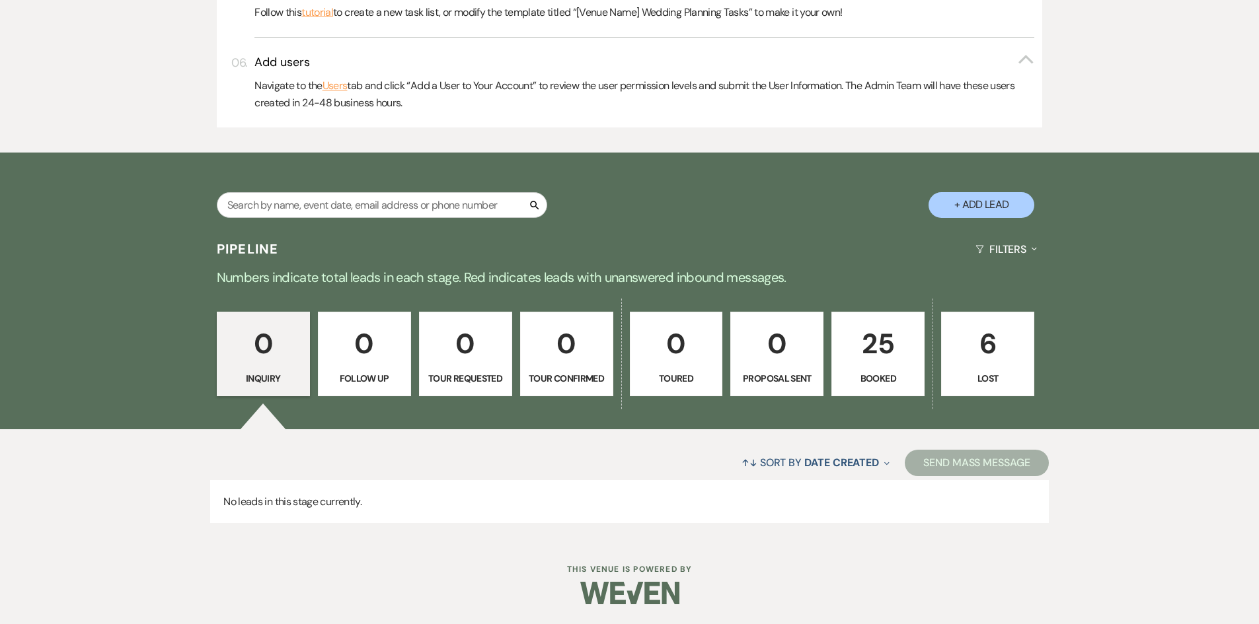
click at [869, 353] on p "25" at bounding box center [878, 344] width 76 height 44
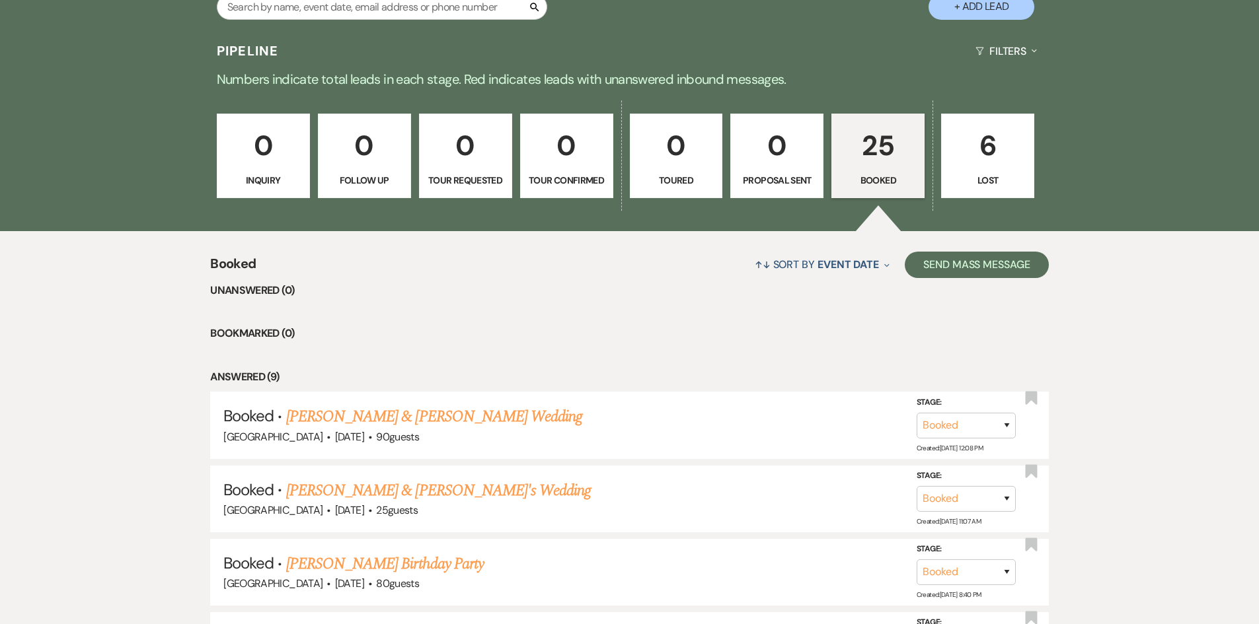
scroll to position [1029, 0]
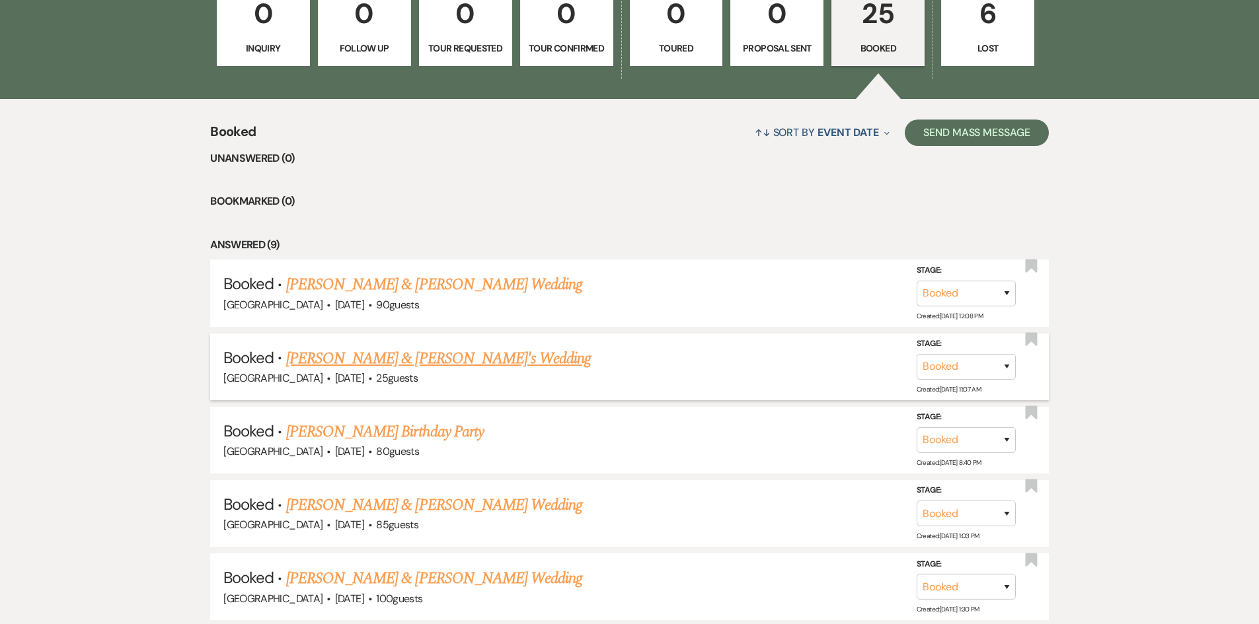
click at [492, 358] on link "[PERSON_NAME] & [PERSON_NAME]'s Wedding" at bounding box center [438, 359] width 305 height 24
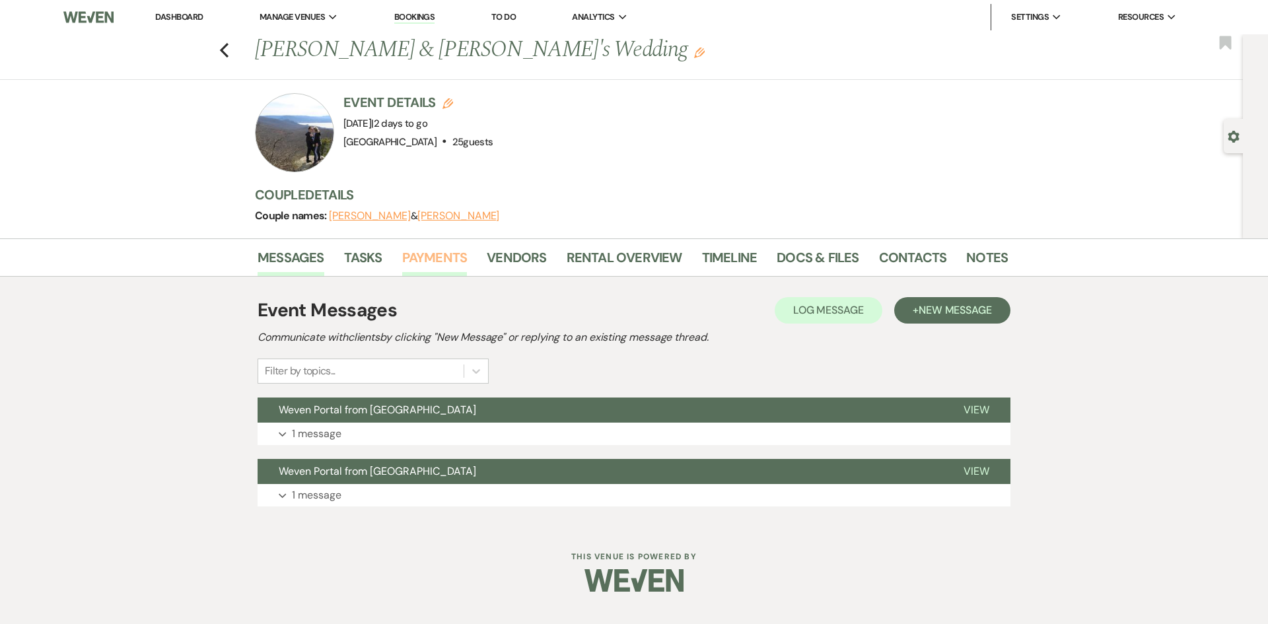
click at [426, 252] on link "Payments" at bounding box center [434, 261] width 65 height 29
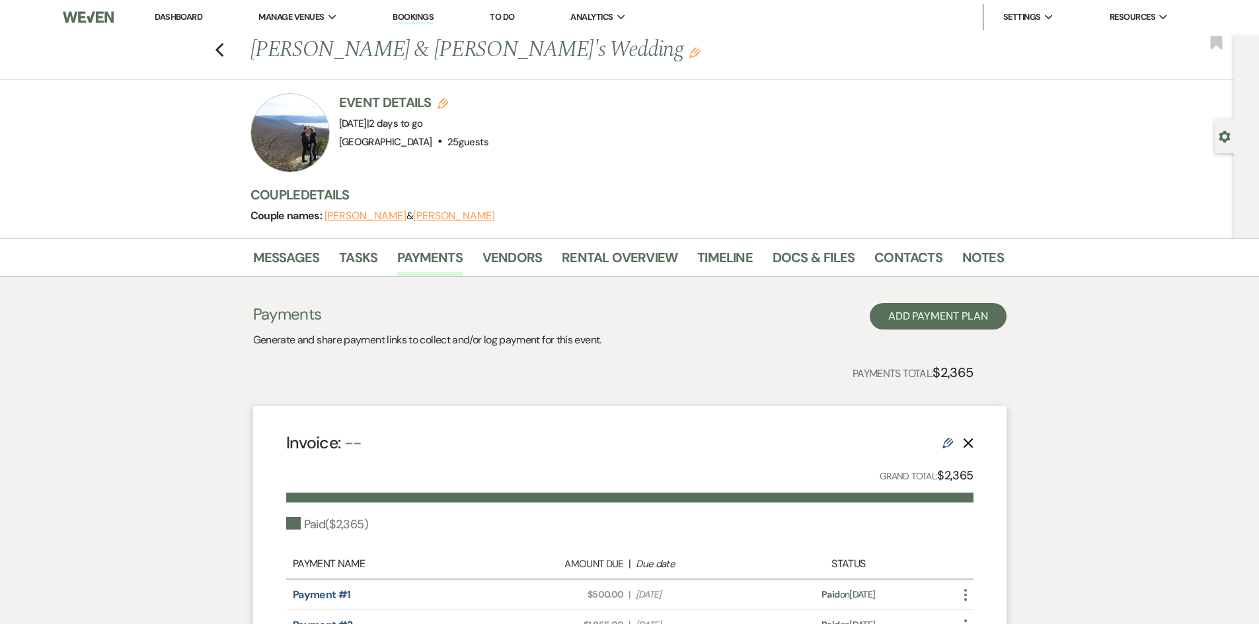
click at [196, 18] on link "Dashboard" at bounding box center [179, 16] width 48 height 11
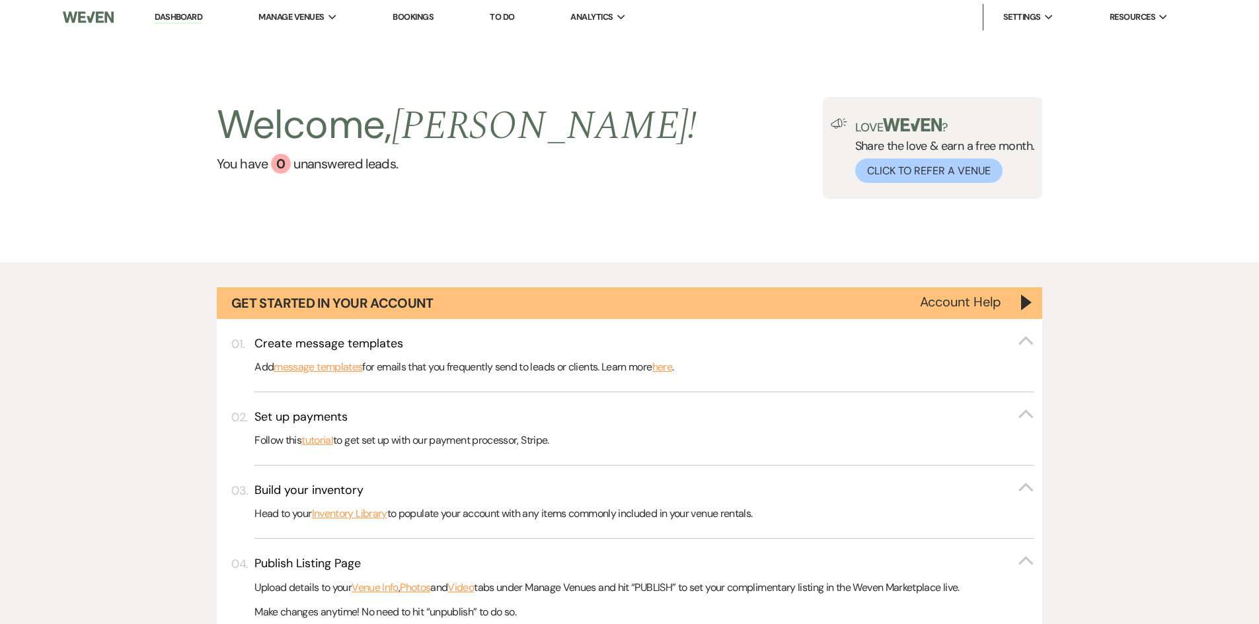
click at [101, 23] on img at bounding box center [88, 17] width 50 height 28
